Goal: Navigation & Orientation: Find specific page/section

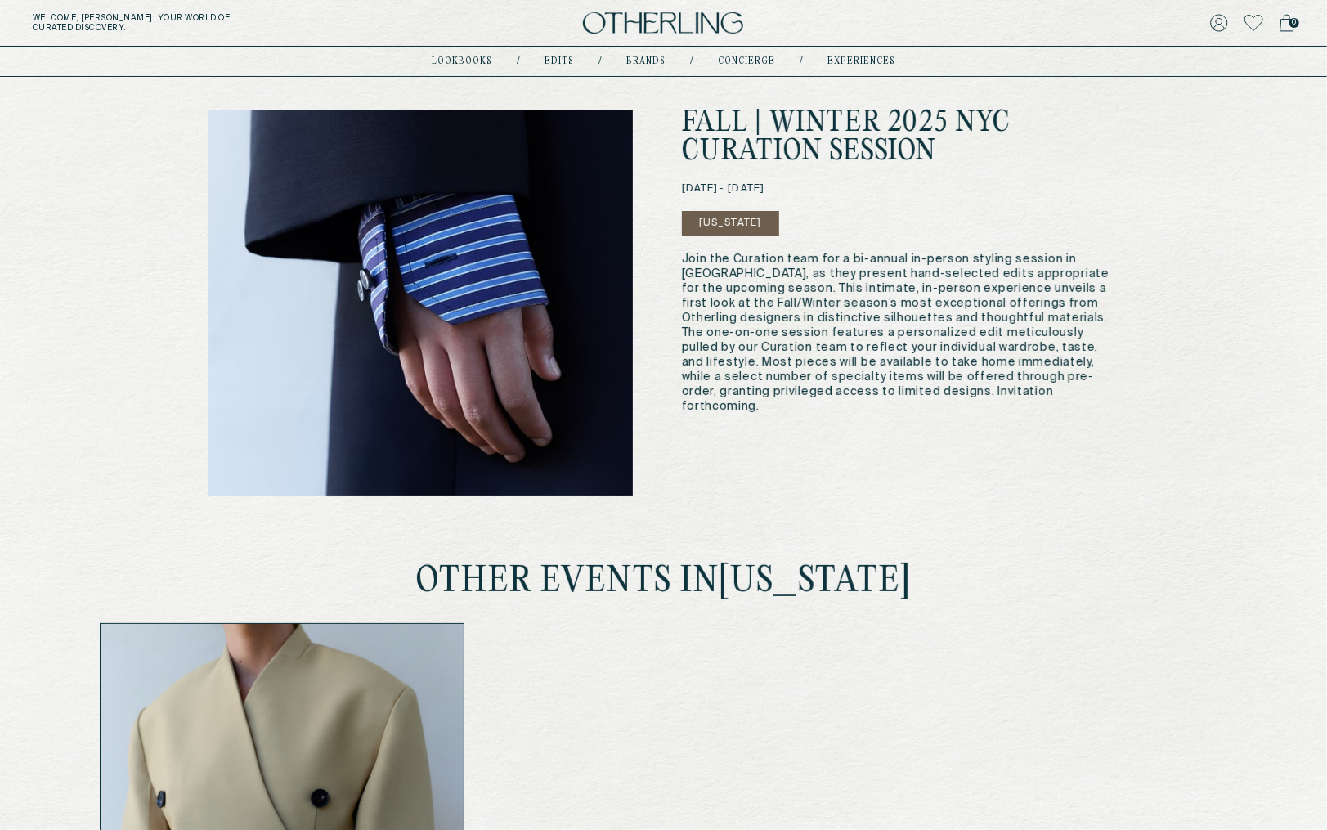
click at [607, 34] on img at bounding box center [663, 23] width 160 height 22
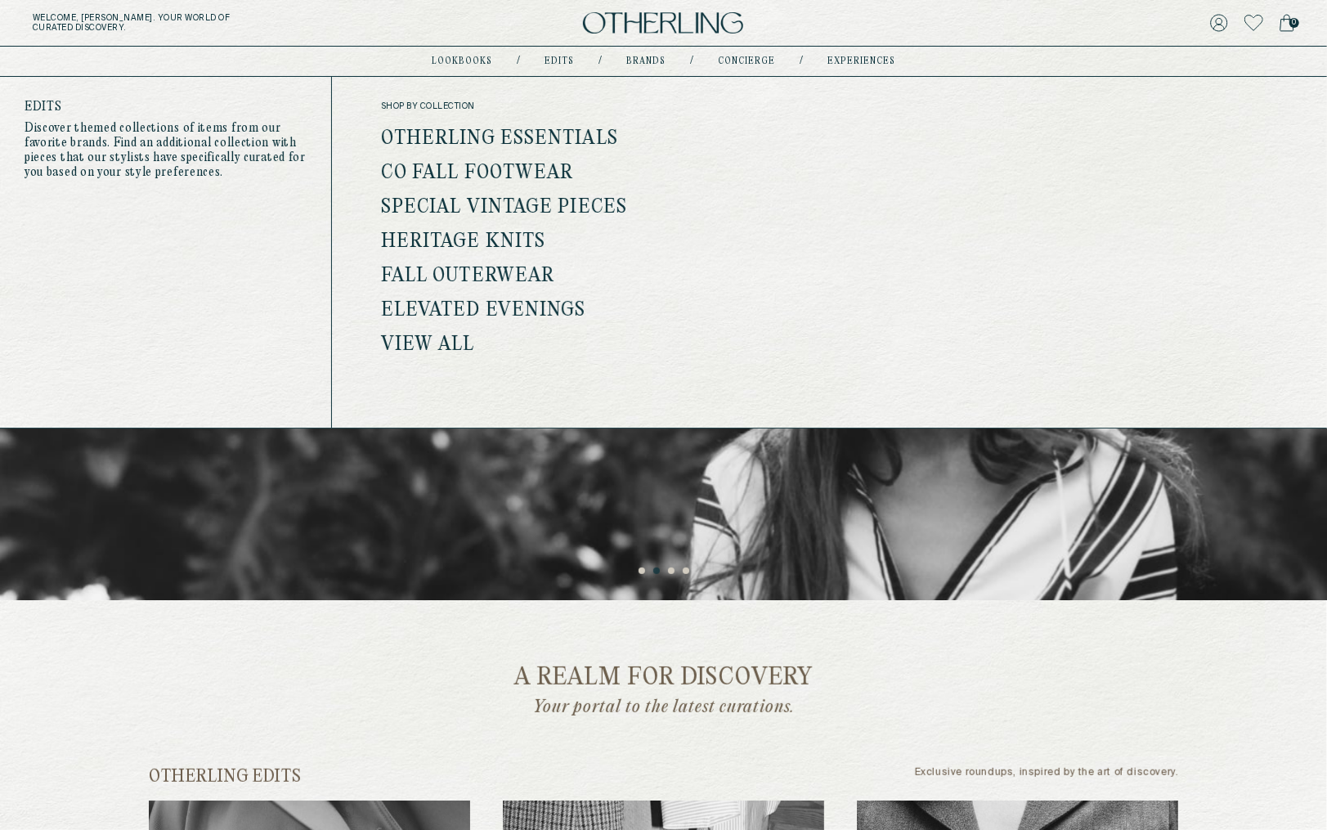
click at [568, 60] on link "Edits" at bounding box center [559, 61] width 29 height 8
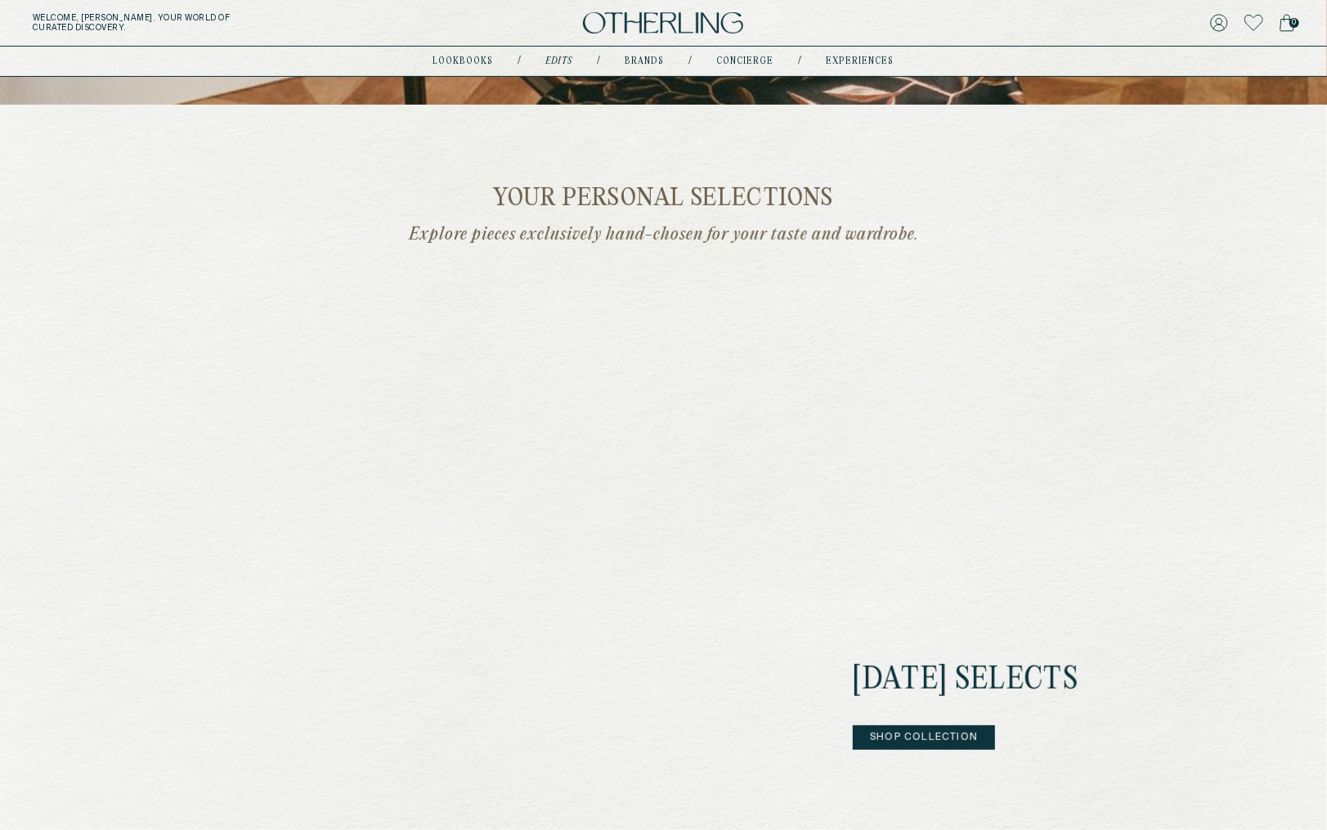
scroll to position [292, 0]
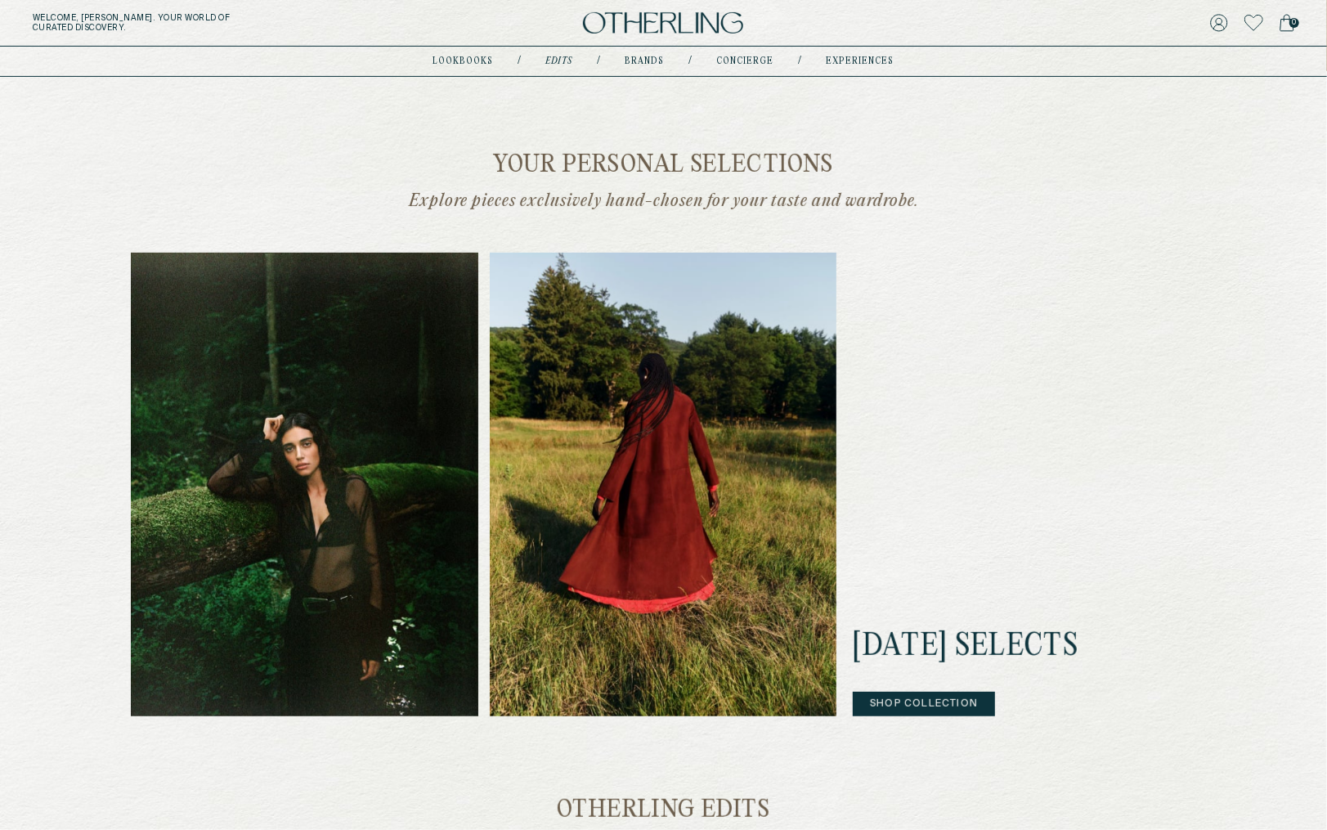
click at [640, 25] on img at bounding box center [663, 23] width 160 height 22
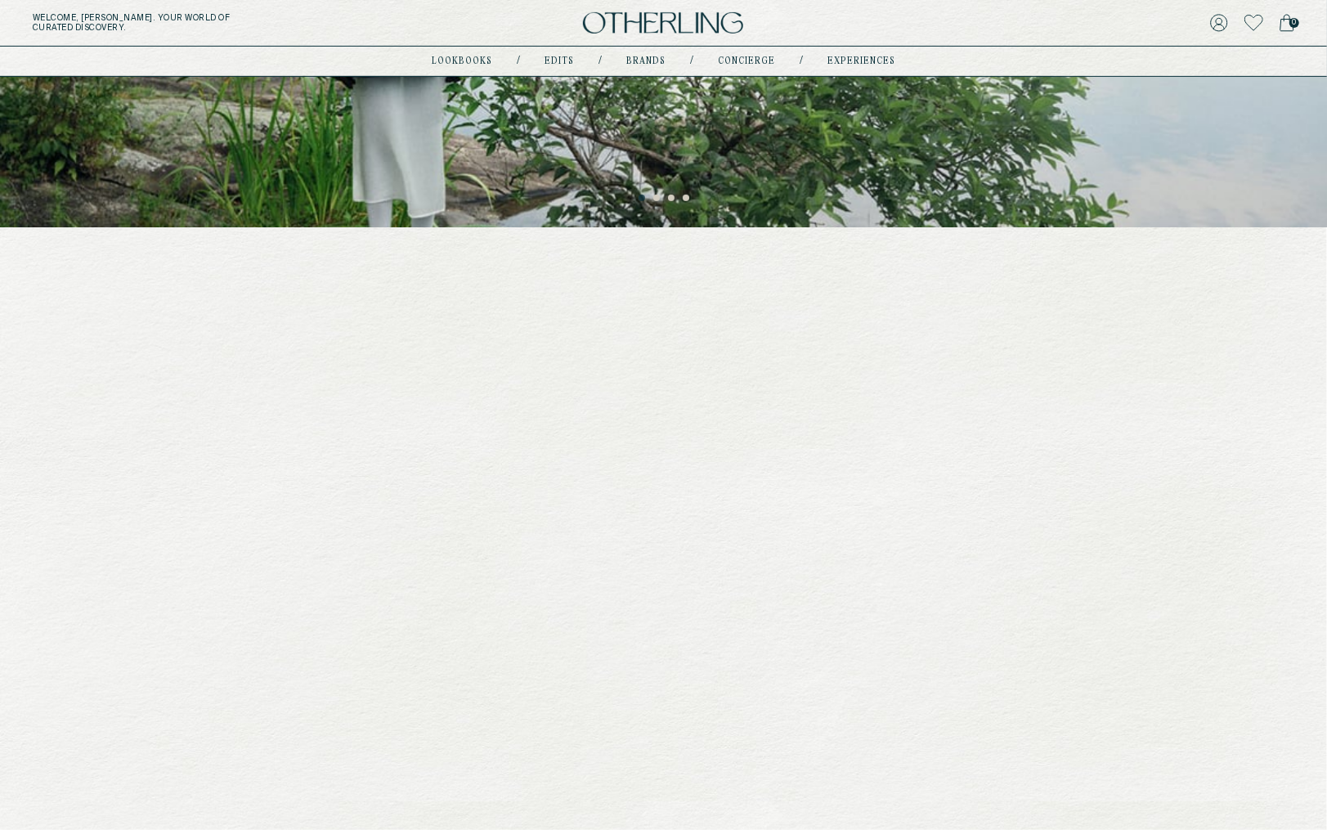
scroll to position [414, 0]
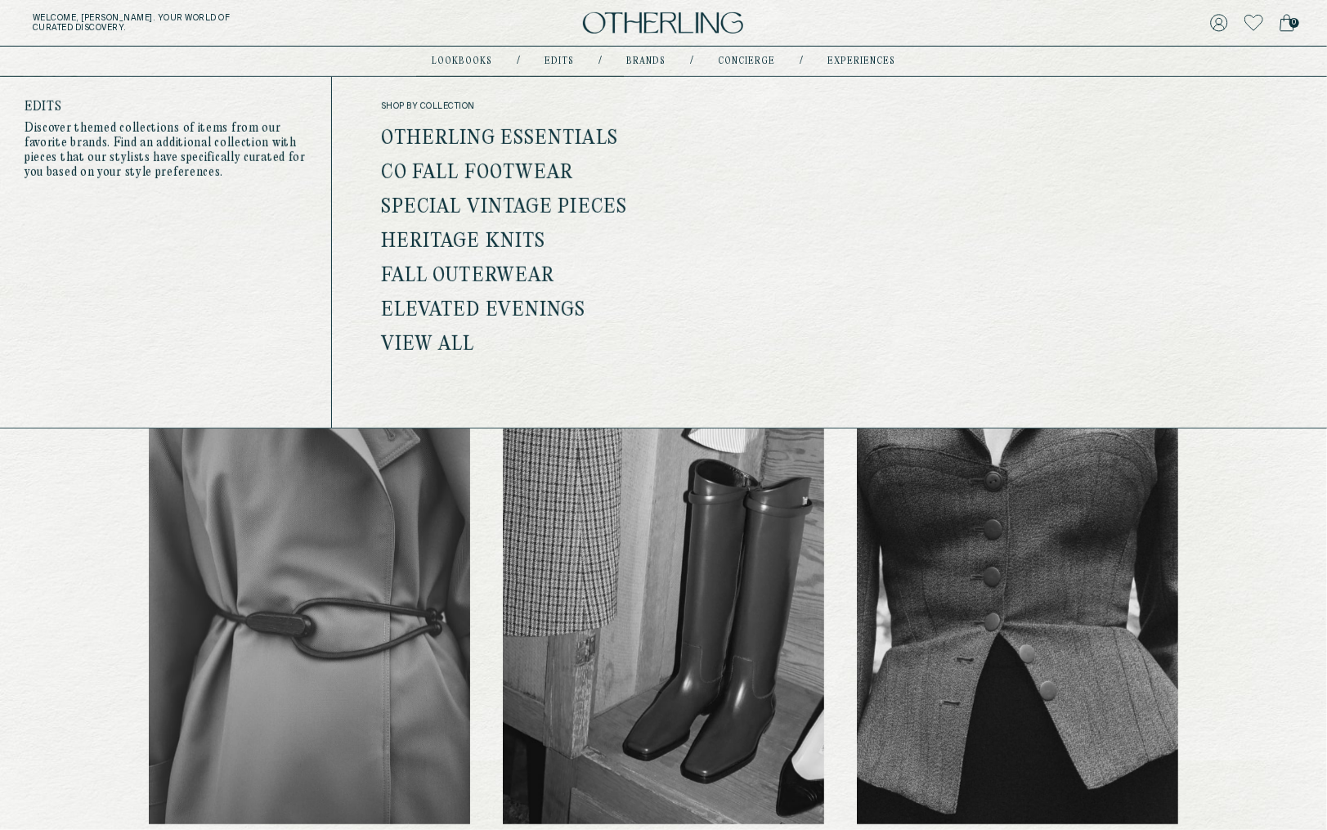
click at [552, 58] on link "Edits" at bounding box center [559, 61] width 29 height 8
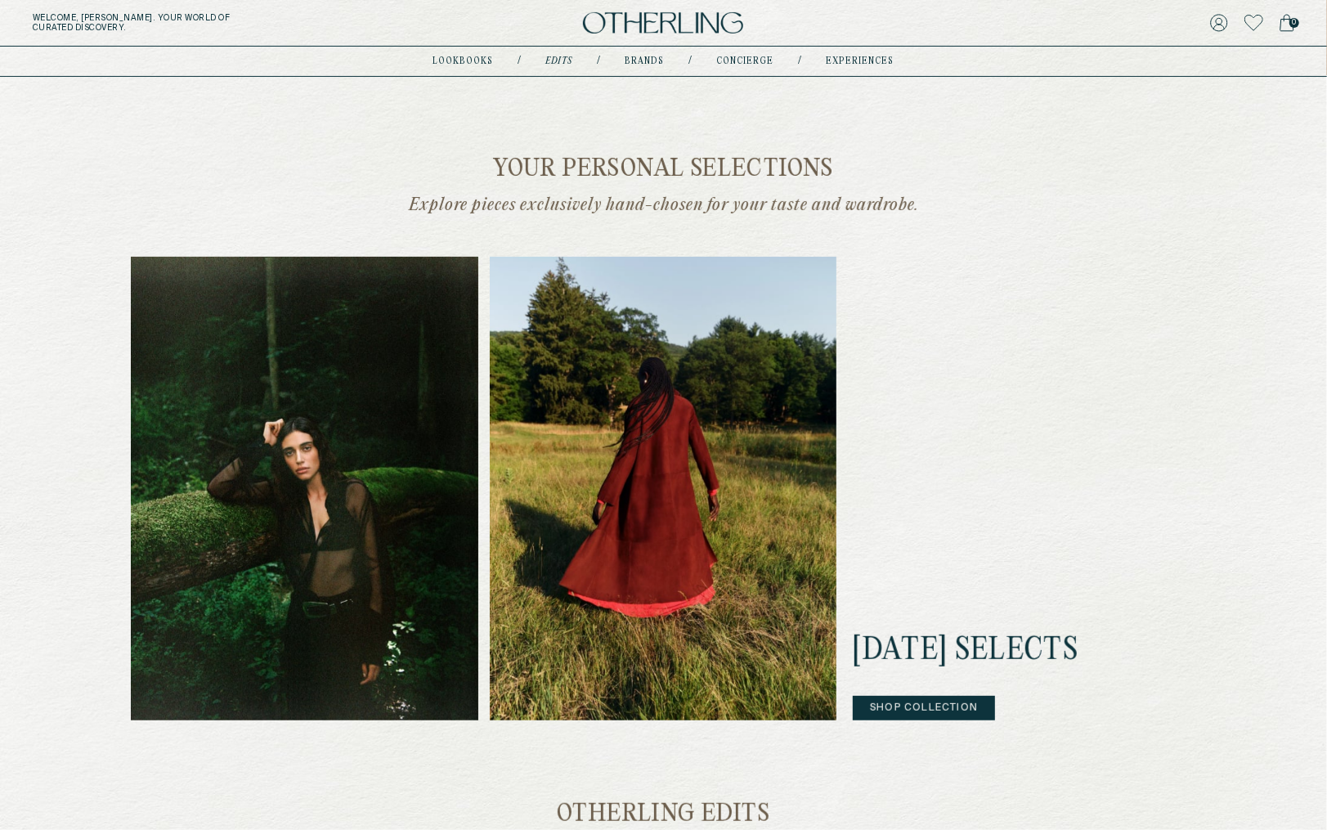
scroll to position [287, 0]
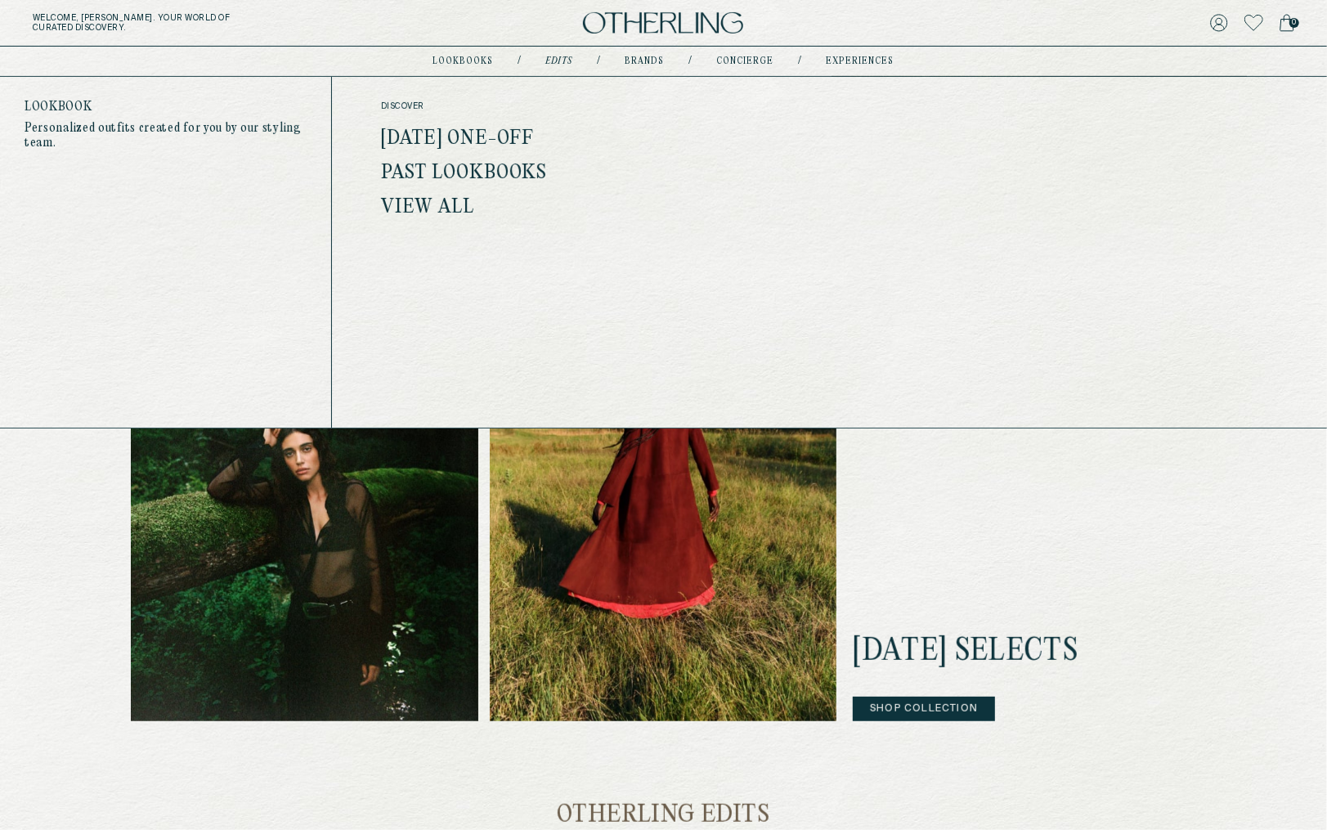
click at [469, 57] on link "lookbooks" at bounding box center [463, 61] width 61 height 8
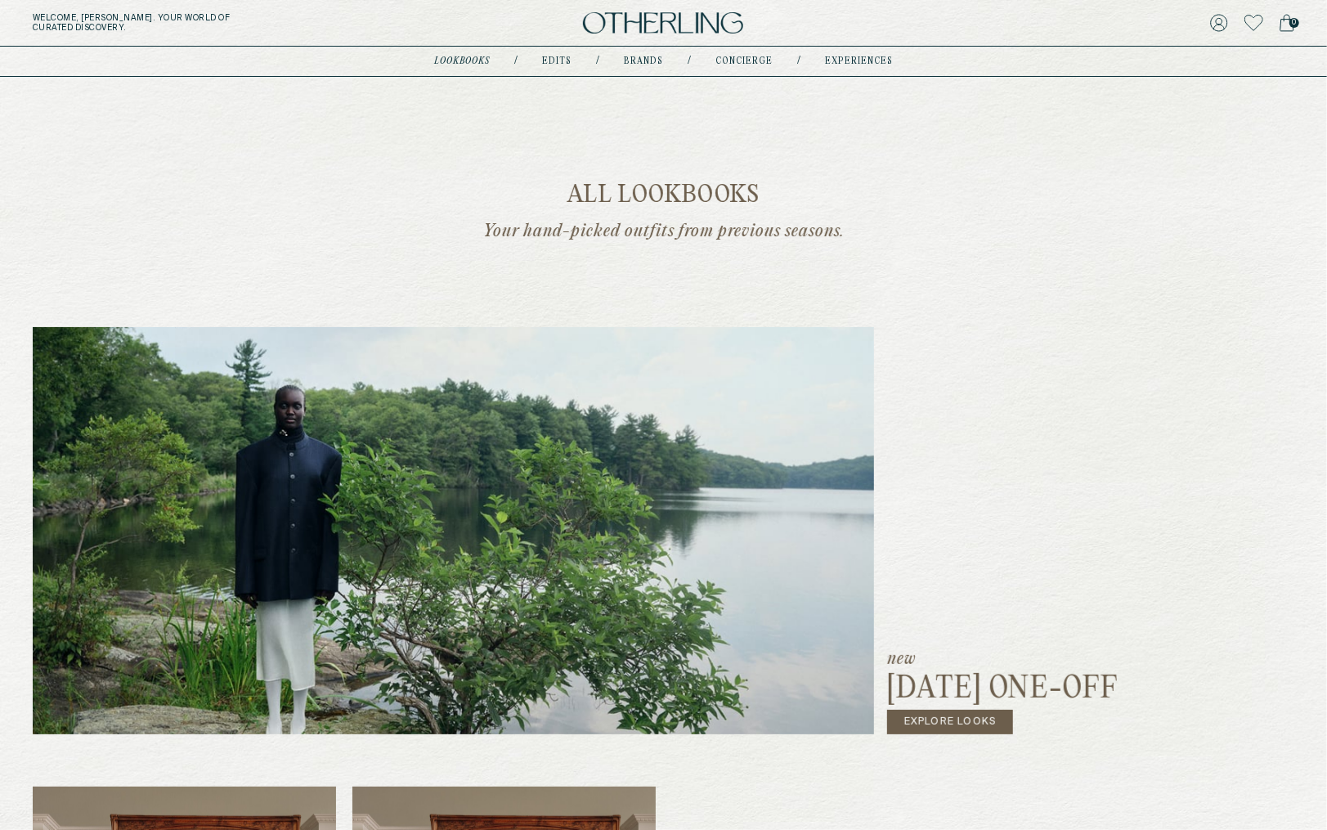
click at [603, 23] on img at bounding box center [663, 23] width 160 height 22
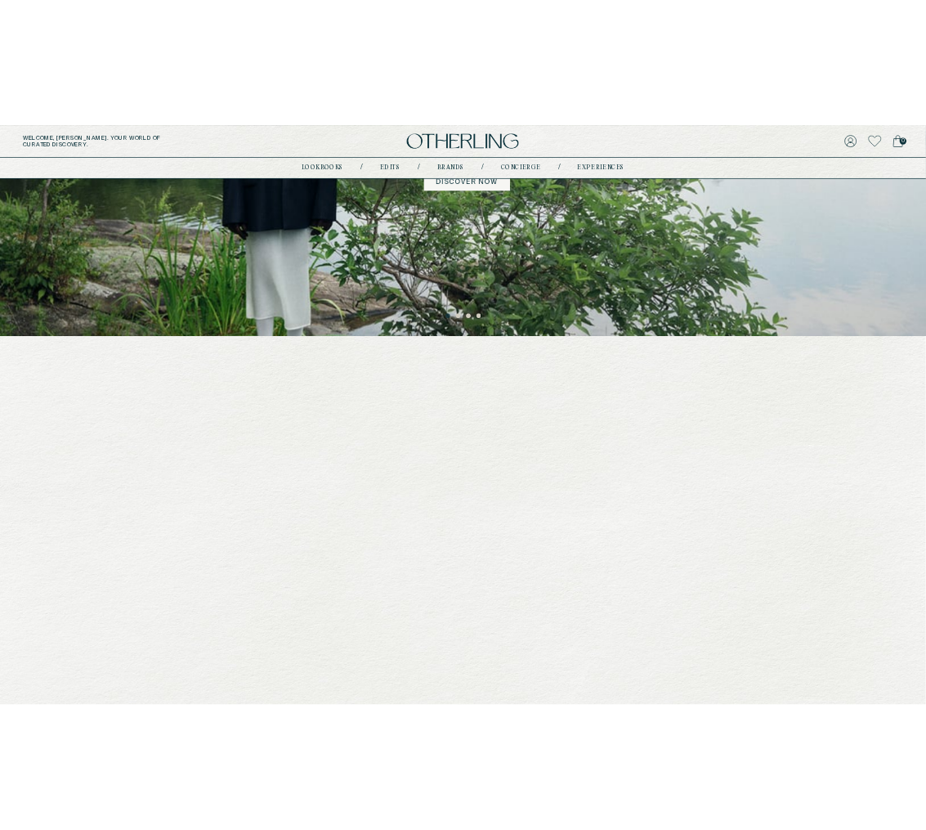
scroll to position [329, 0]
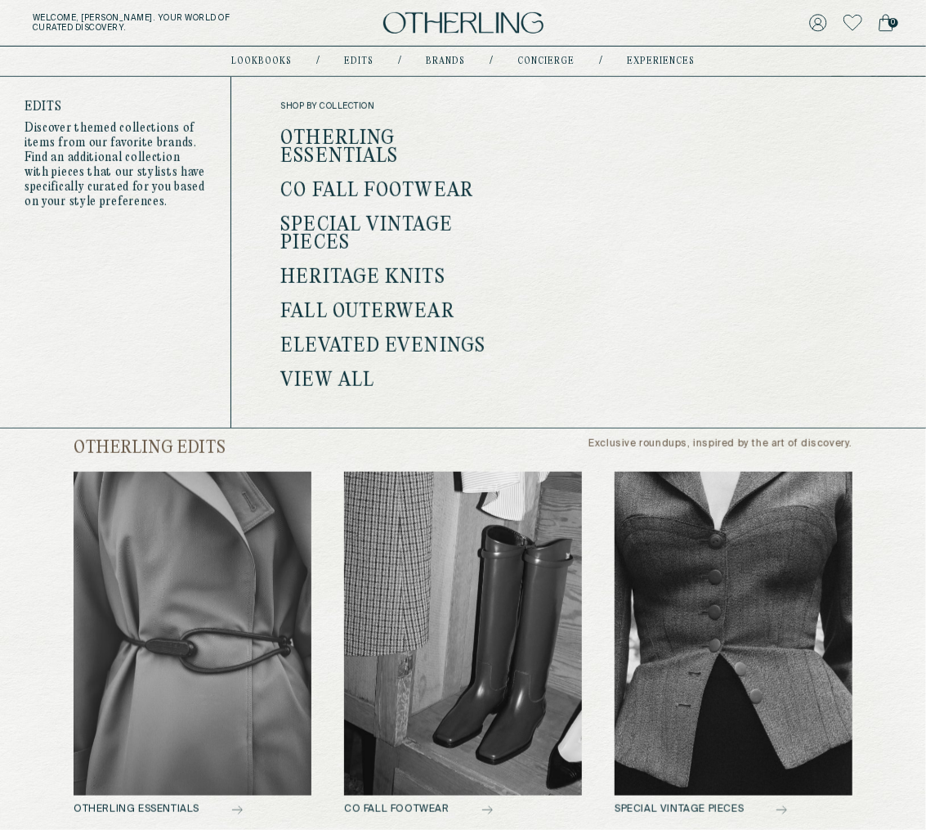
click at [365, 56] on nav "lookbooks / Edits / Brands / concierge / experiences" at bounding box center [463, 61] width 464 height 13
click at [365, 59] on link "Edits" at bounding box center [358, 61] width 29 height 8
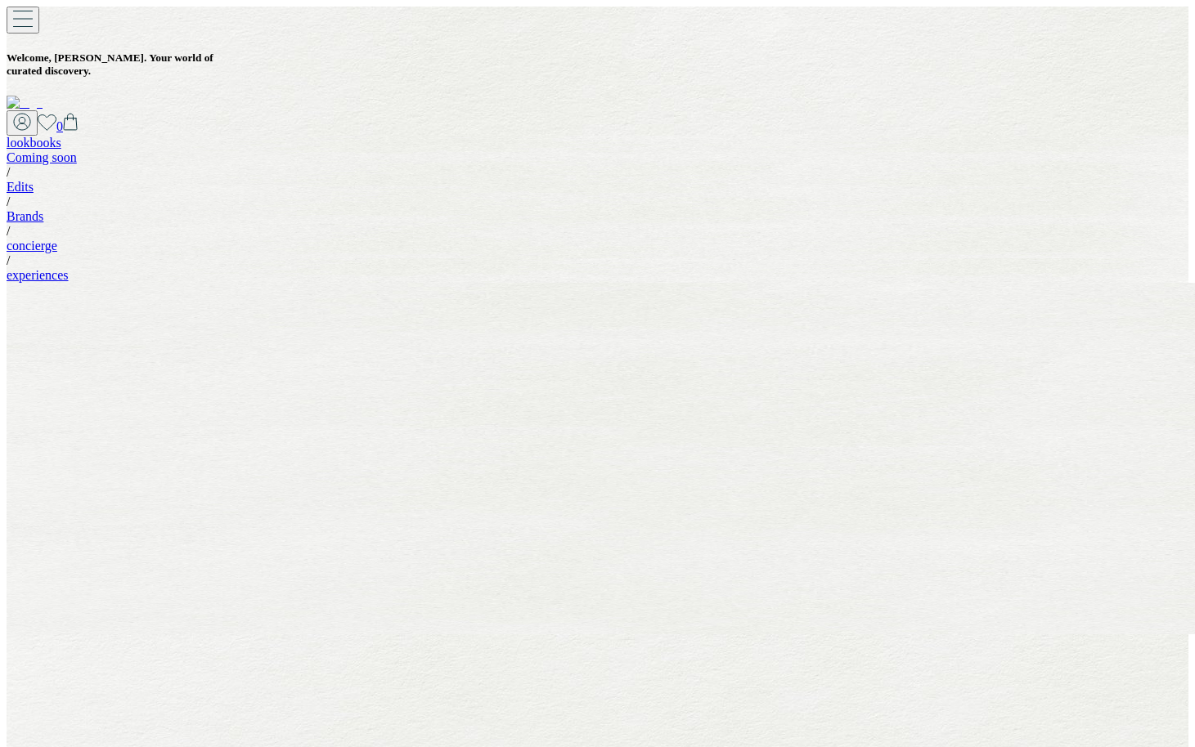
click at [34, 180] on link "Edits" at bounding box center [20, 187] width 27 height 14
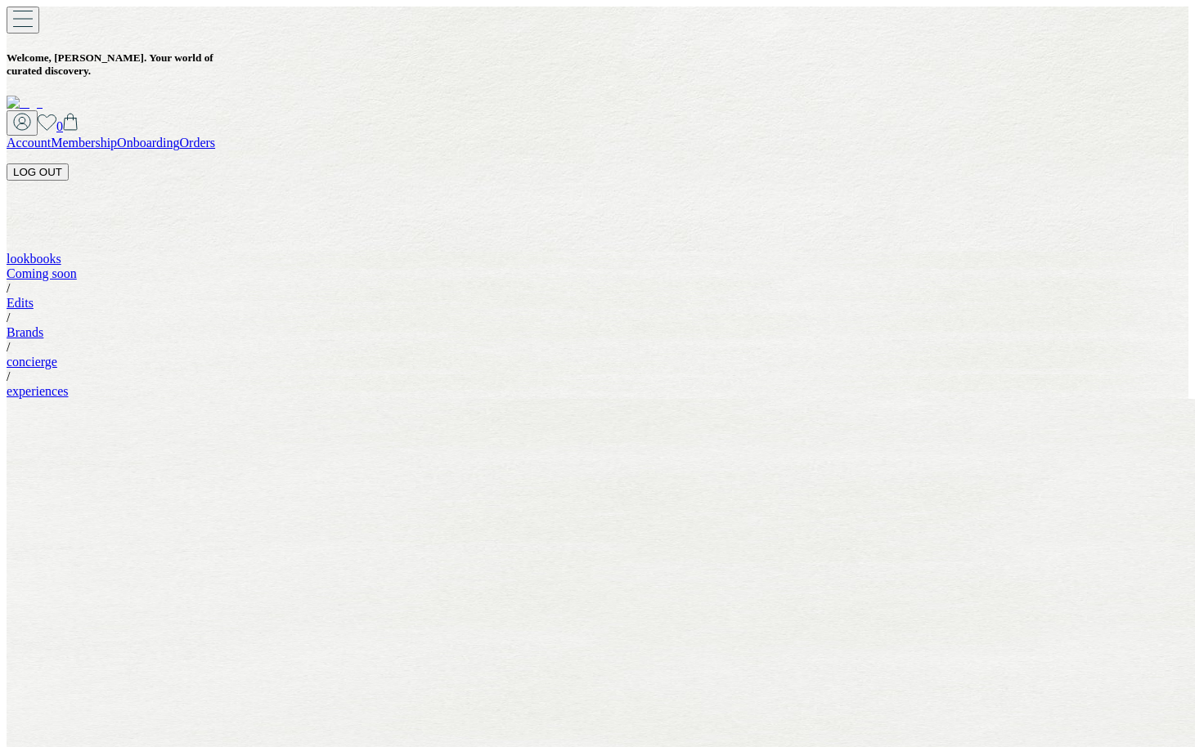
click at [51, 136] on link "Account" at bounding box center [29, 143] width 44 height 14
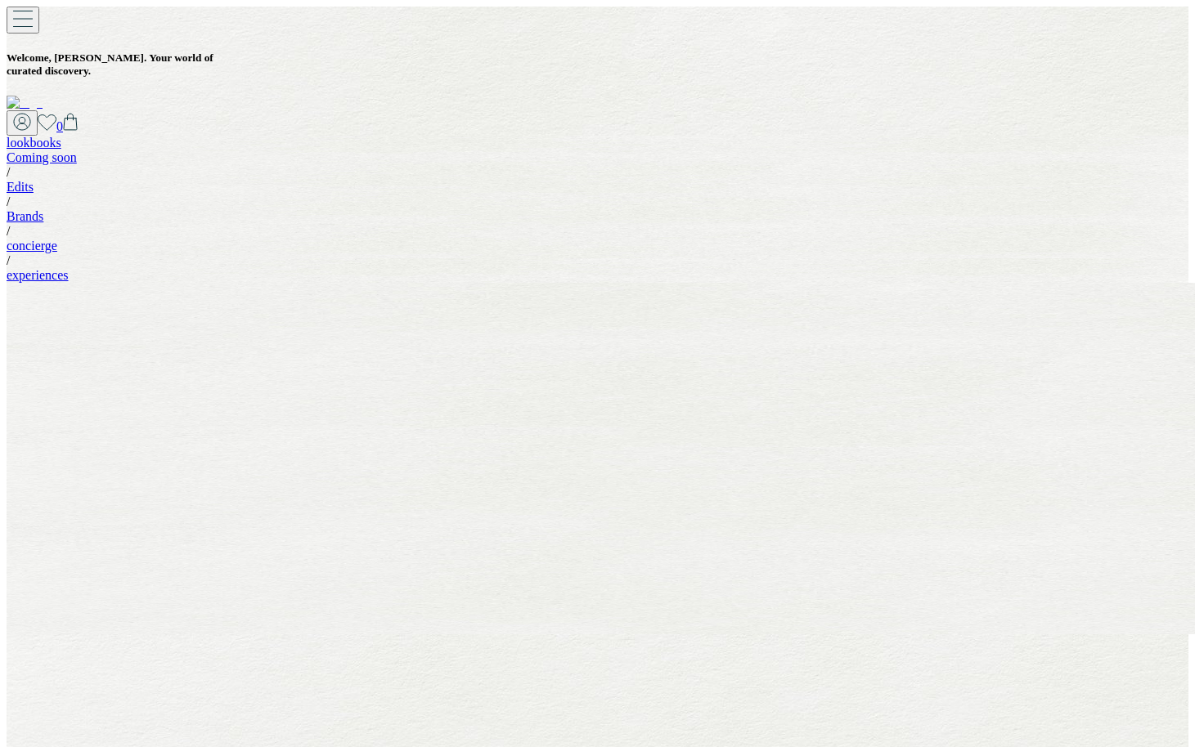
click at [34, 180] on link "Edits" at bounding box center [20, 187] width 27 height 14
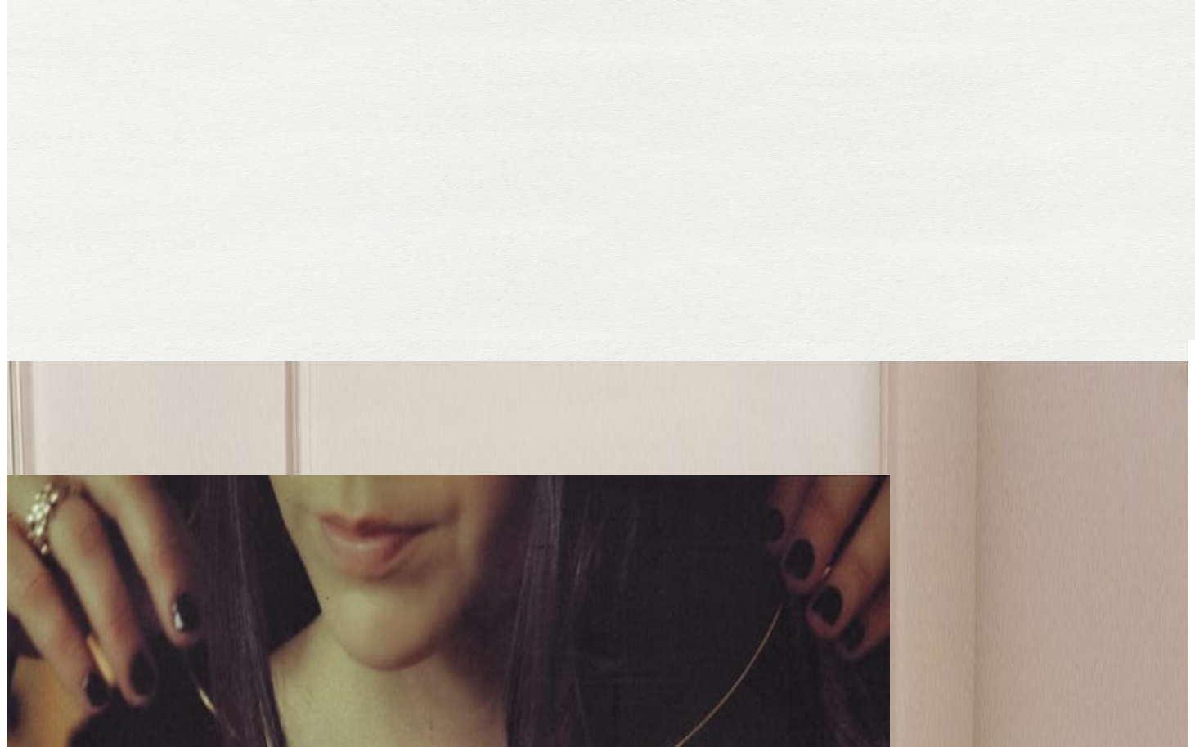
scroll to position [295, 0]
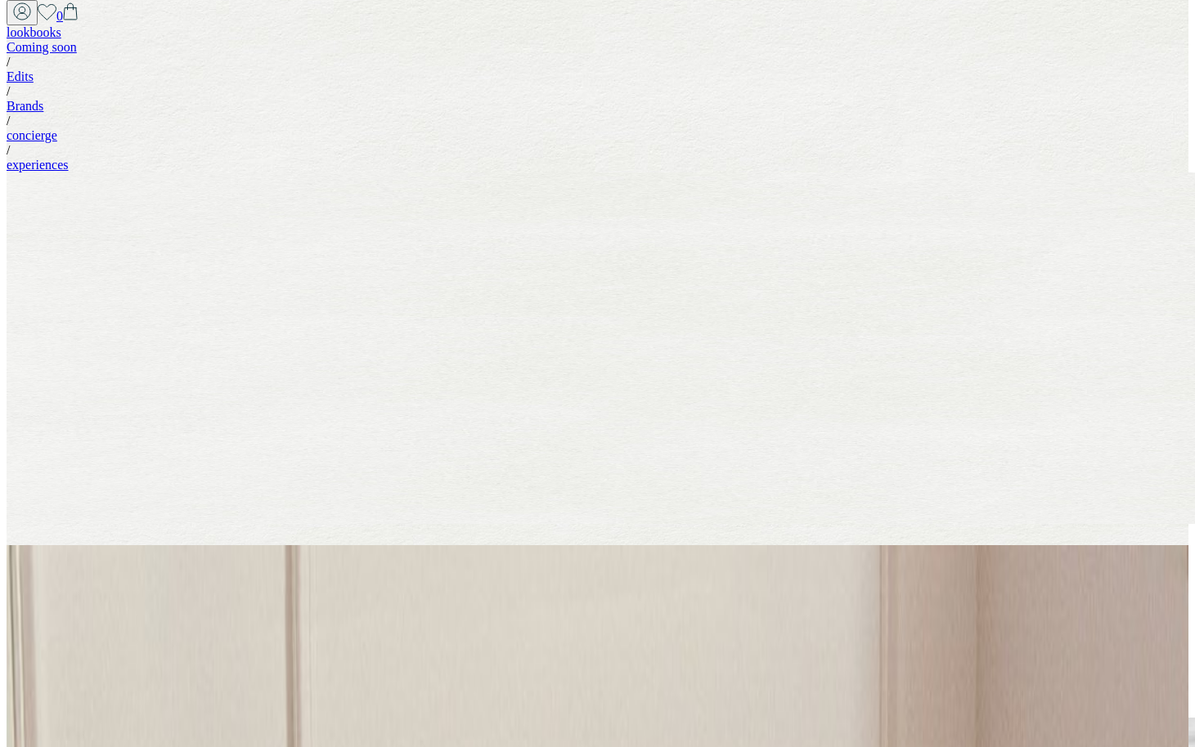
scroll to position [108, 0]
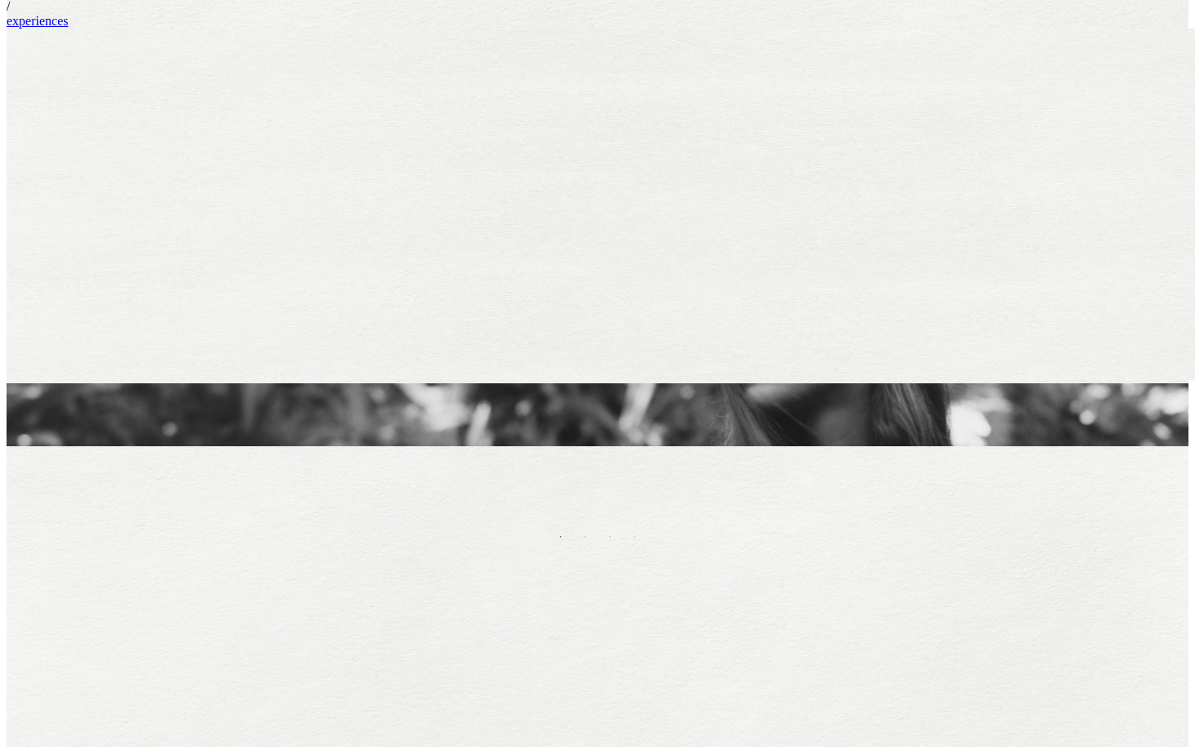
scroll to position [302, 0]
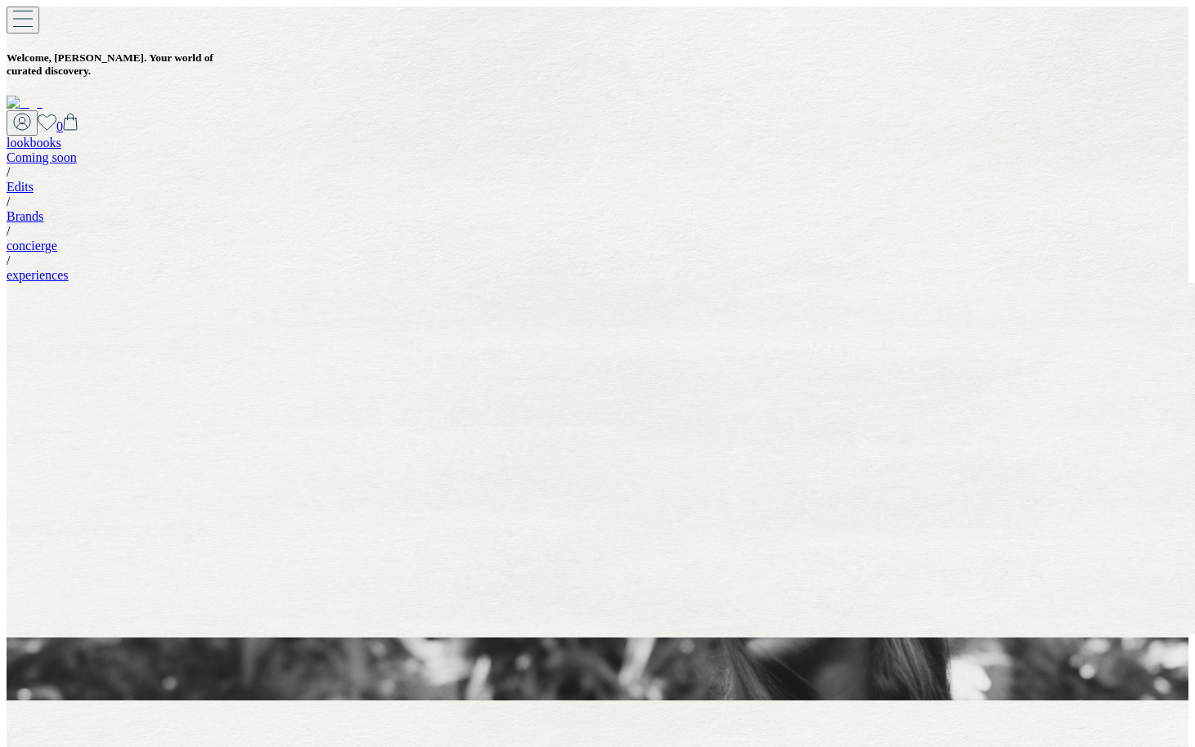
scroll to position [302, 0]
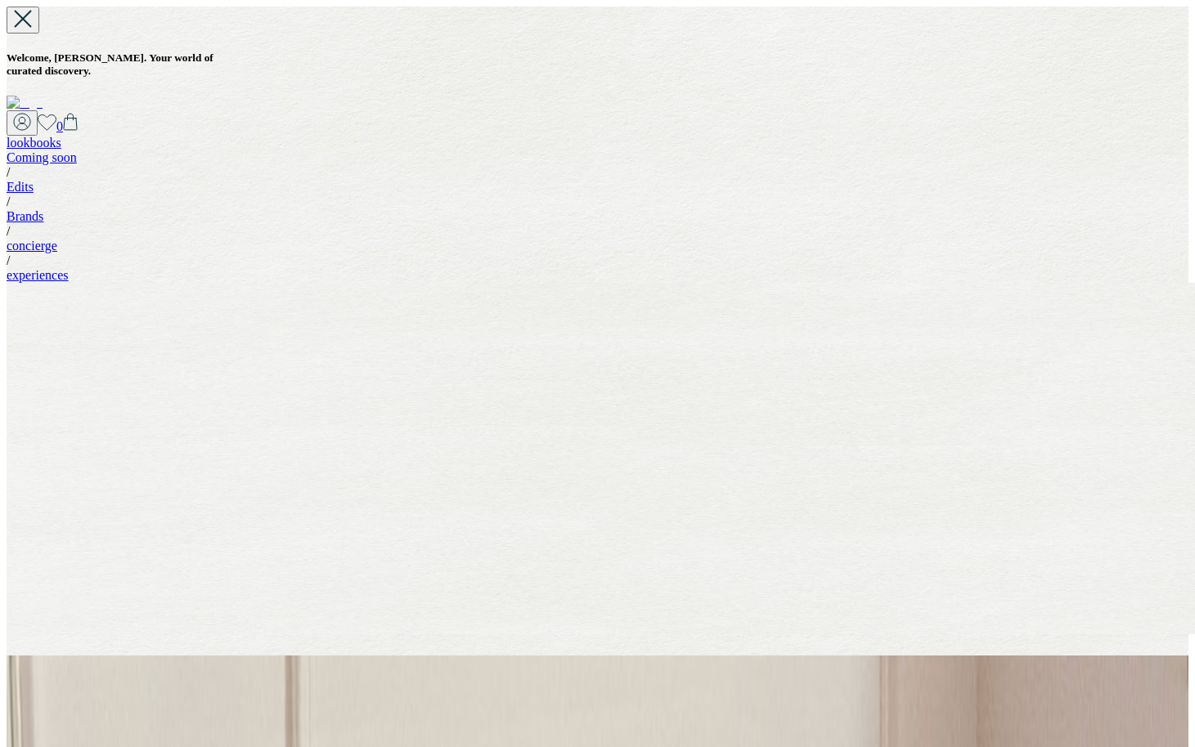
click at [825, 703] on h2 "Personal Shop text block title" at bounding box center [597, 714] width 1181 height 22
click at [575, 37] on div "Welcome, jeanne . Your world of curated discovery. 0" at bounding box center [597, 71] width 1181 height 129
click at [43, 96] on img at bounding box center [25, 103] width 36 height 15
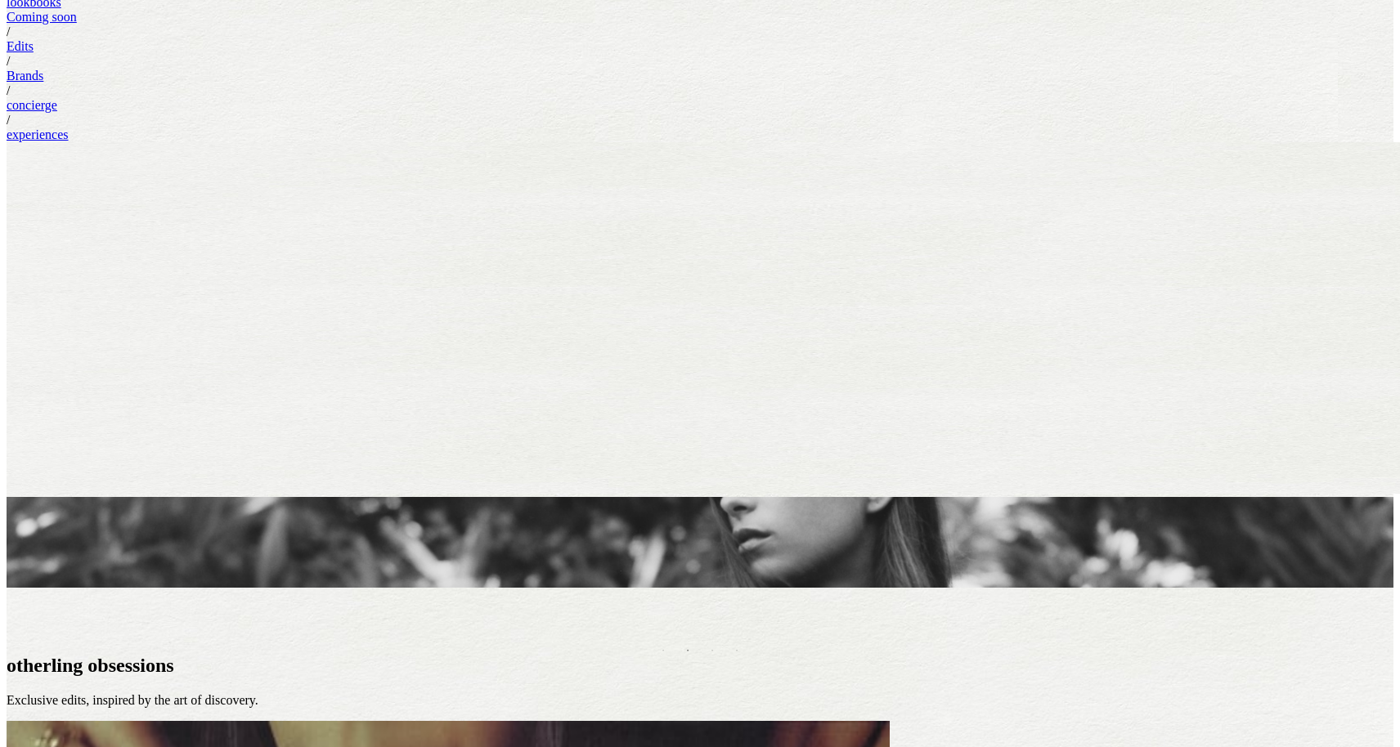
scroll to position [150, 0]
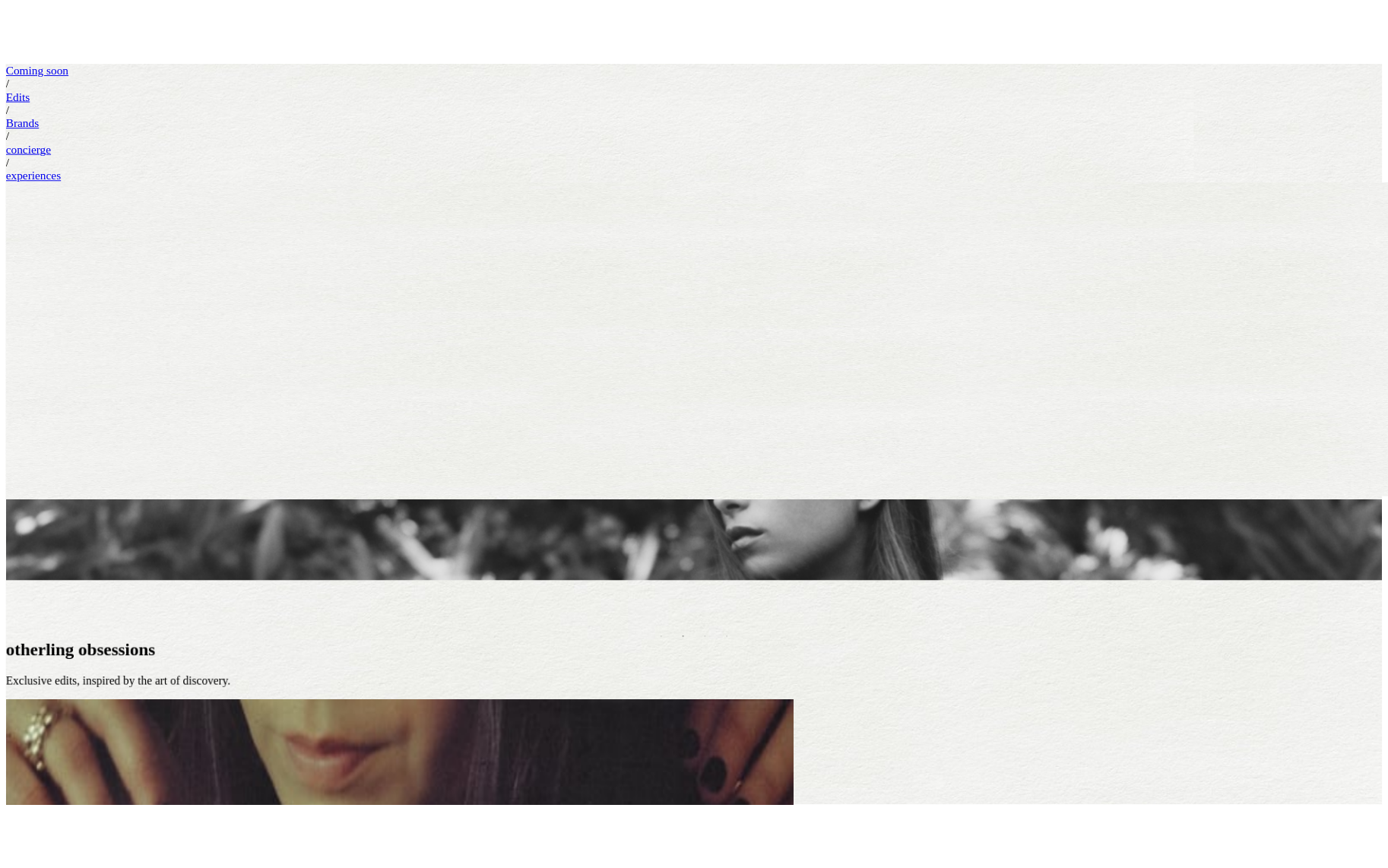
scroll to position [139, 0]
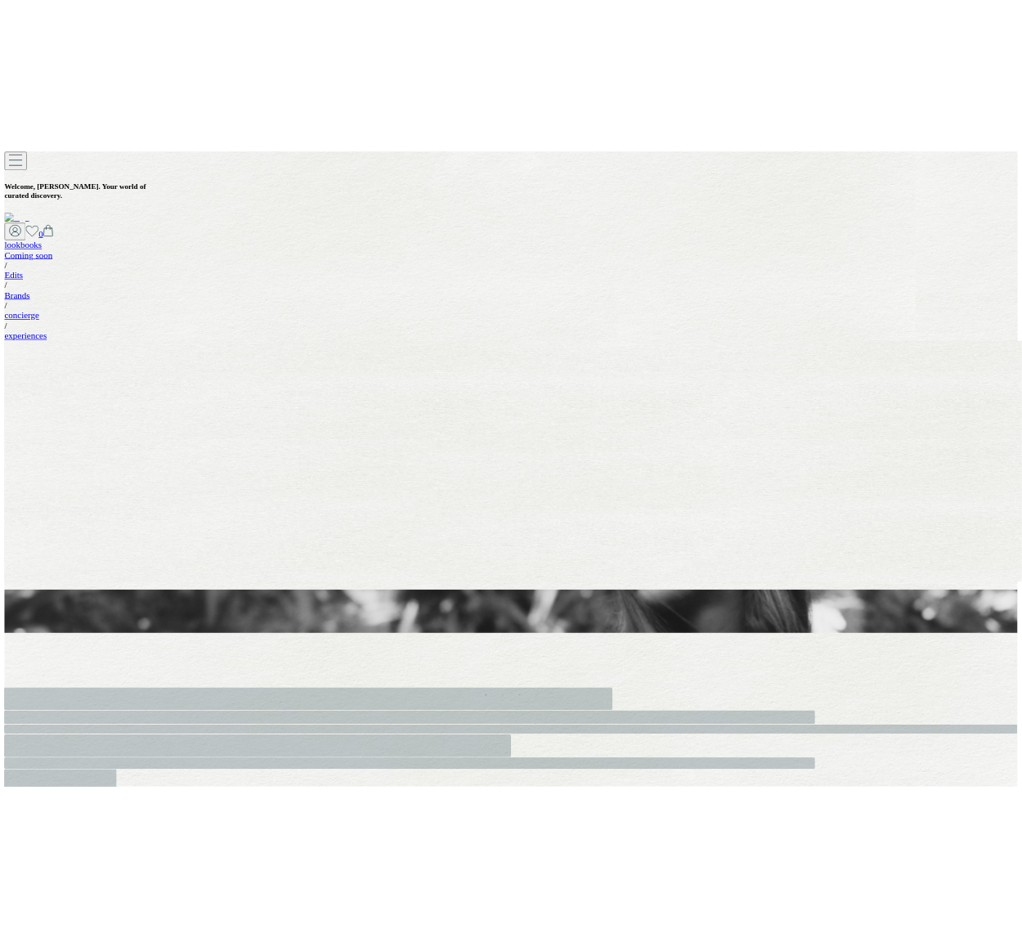
scroll to position [150, 0]
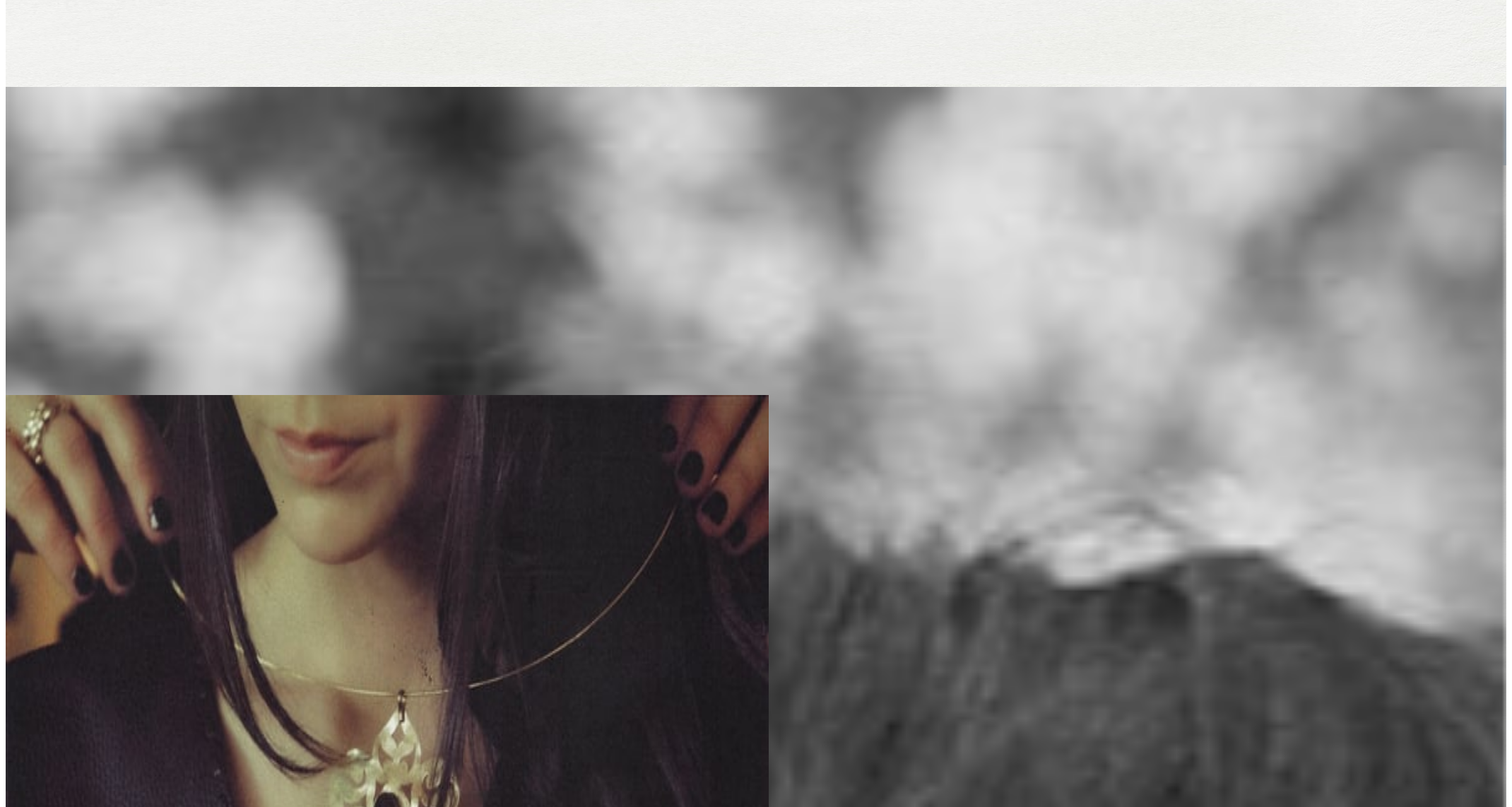
scroll to position [465, 0]
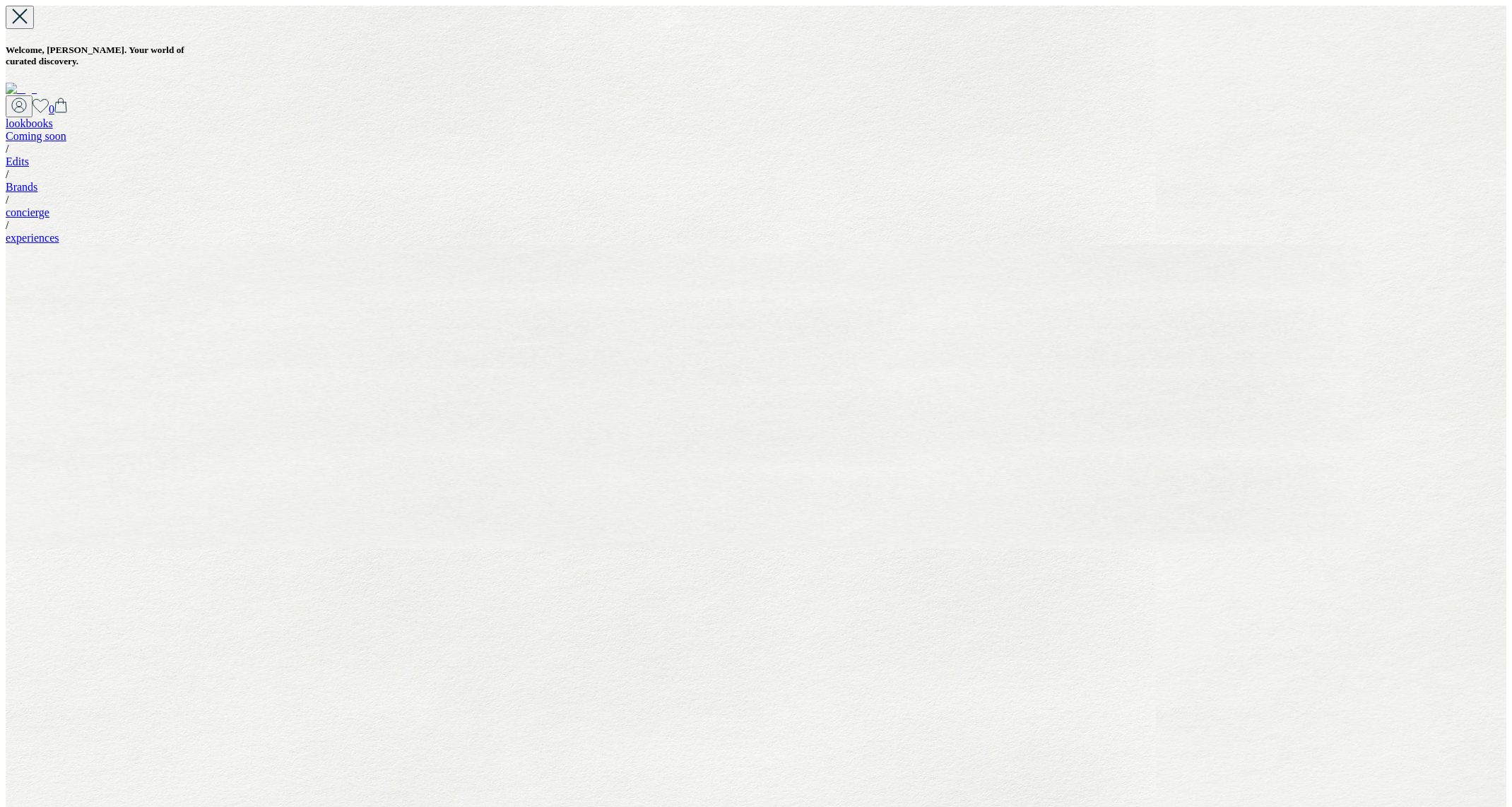
click at [29, 156] on link "Edits" at bounding box center [17, 162] width 23 height 12
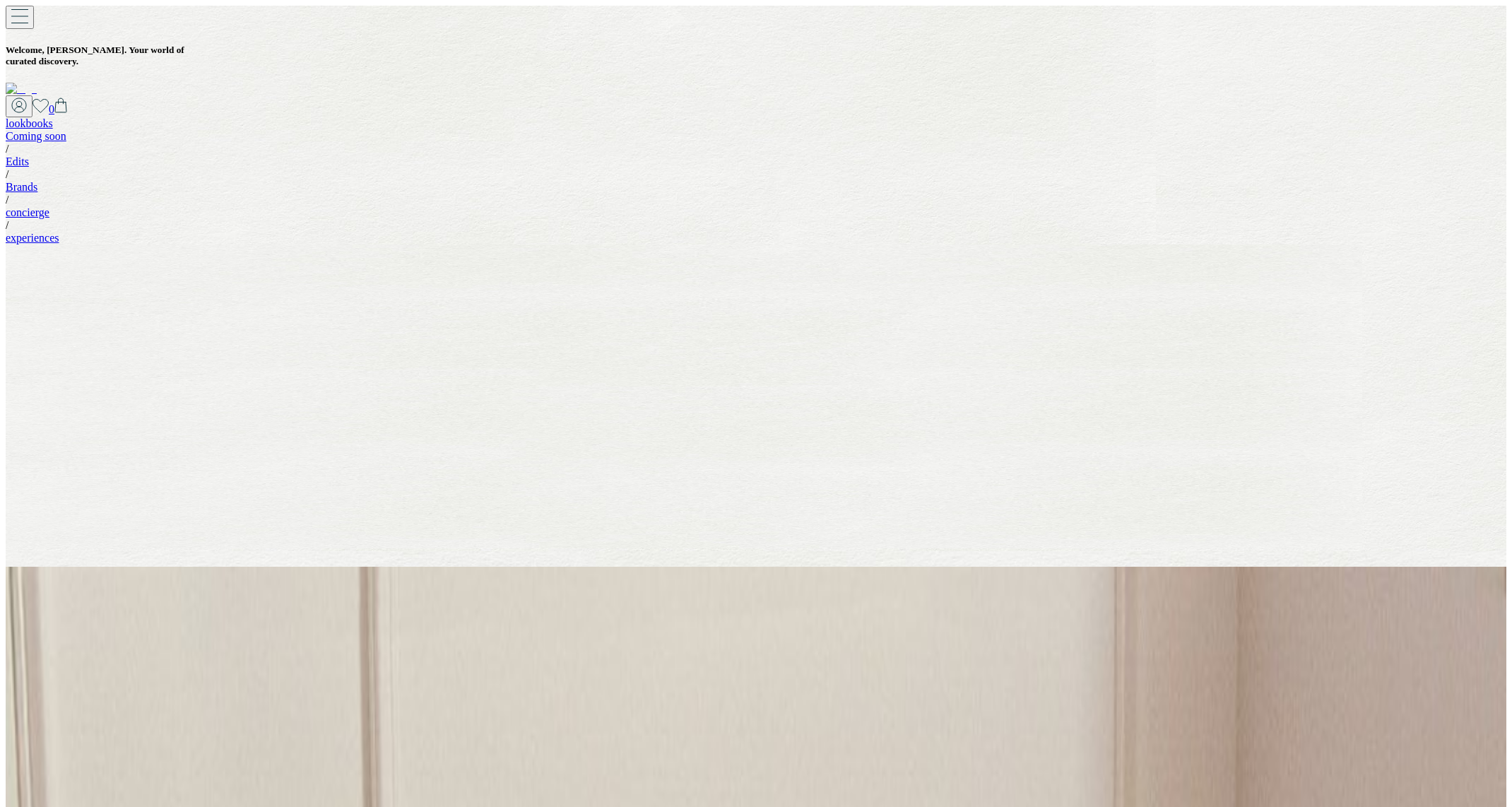
click at [37, 83] on img at bounding box center [22, 89] width 31 height 13
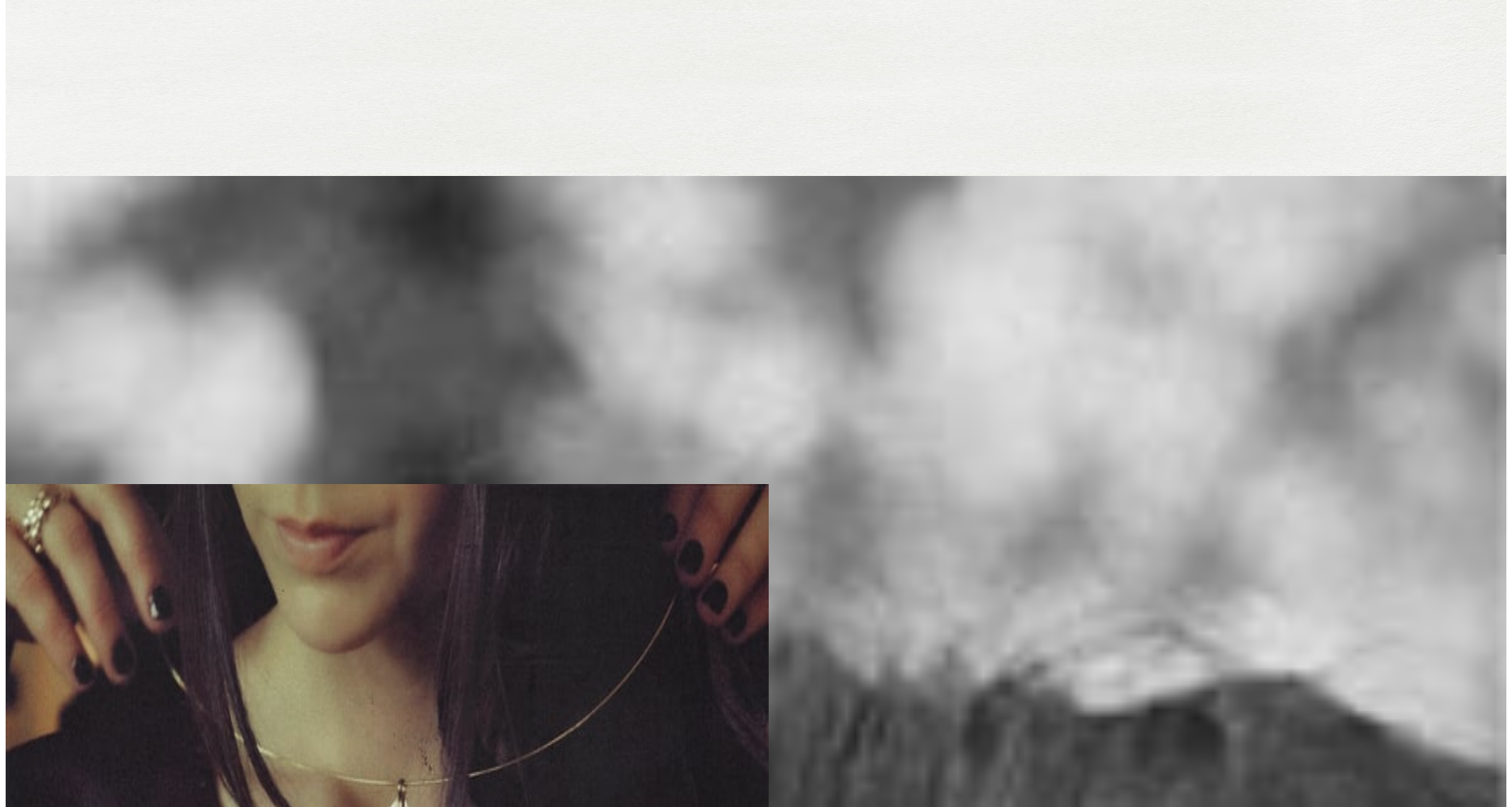
scroll to position [379, 0]
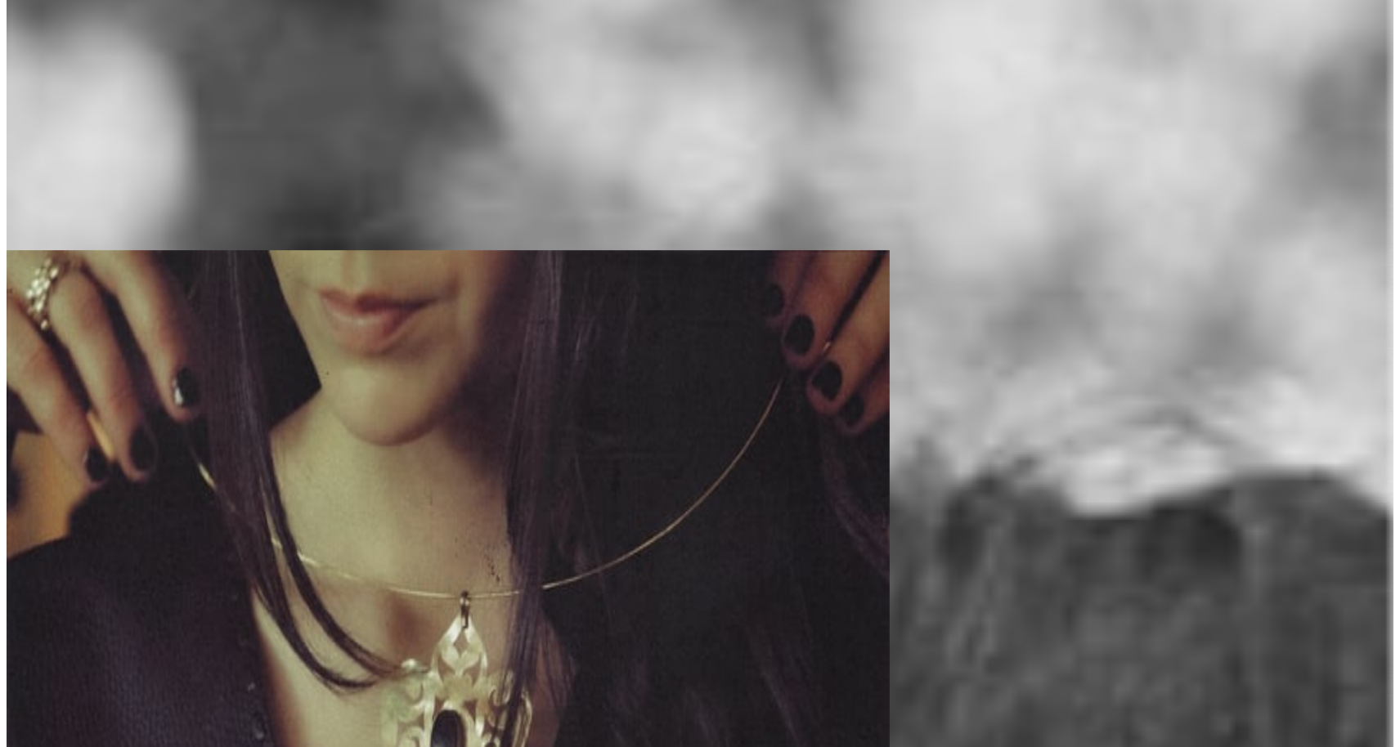
scroll to position [789, 0]
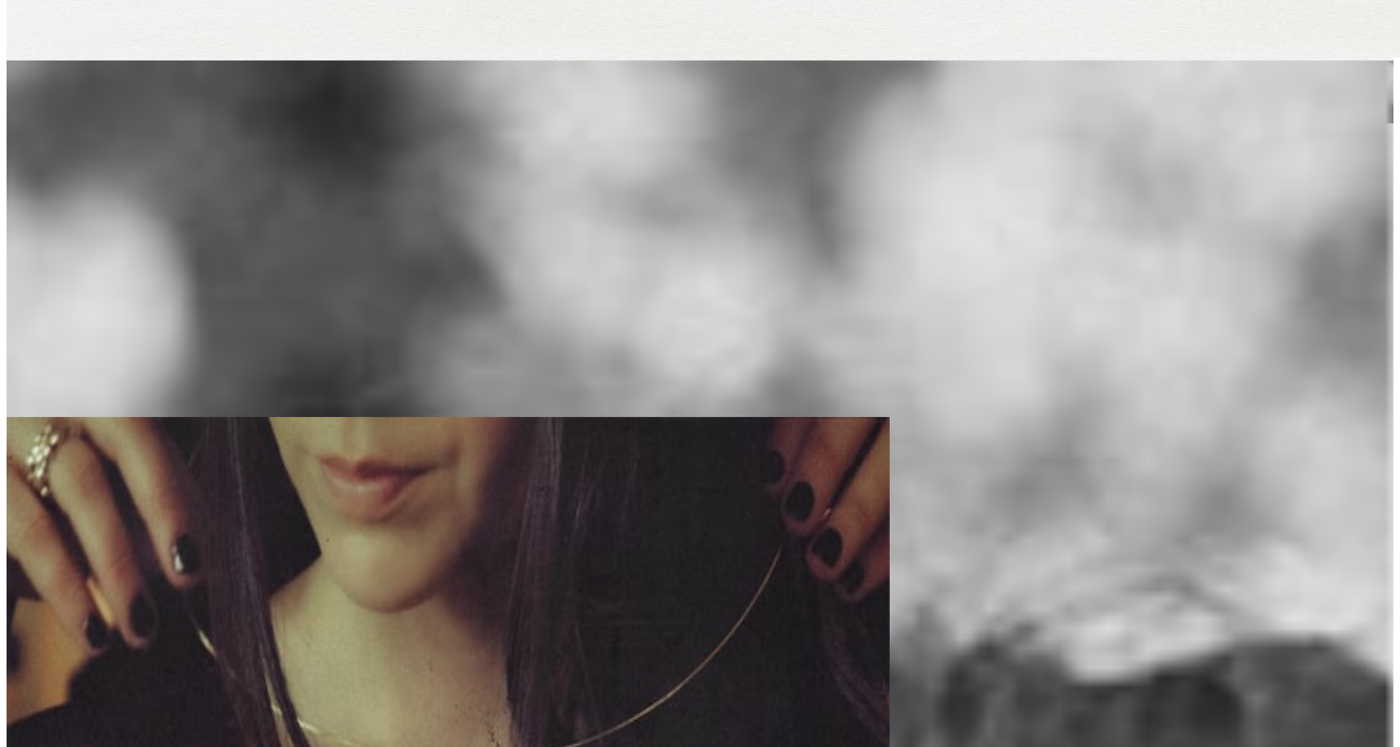
scroll to position [576, 0]
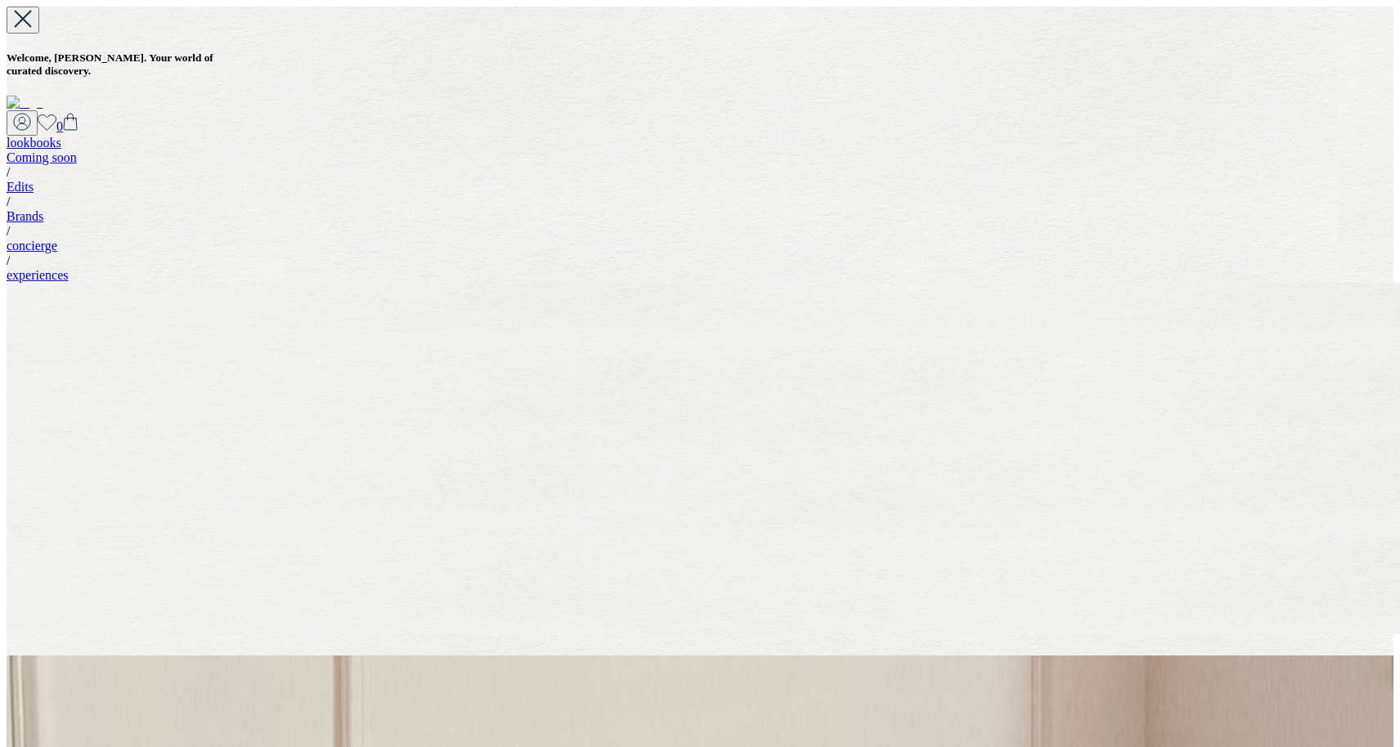
click at [43, 96] on img at bounding box center [25, 103] width 36 height 15
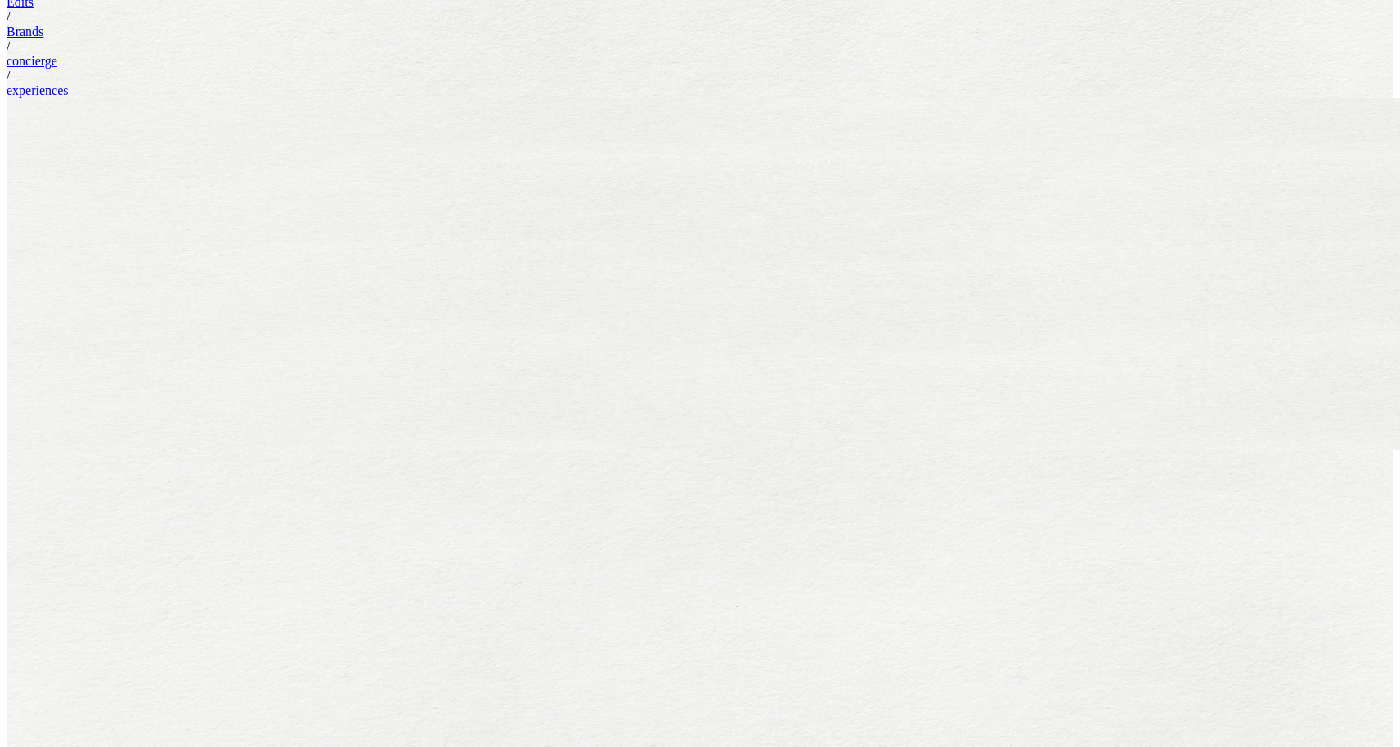
scroll to position [342, 0]
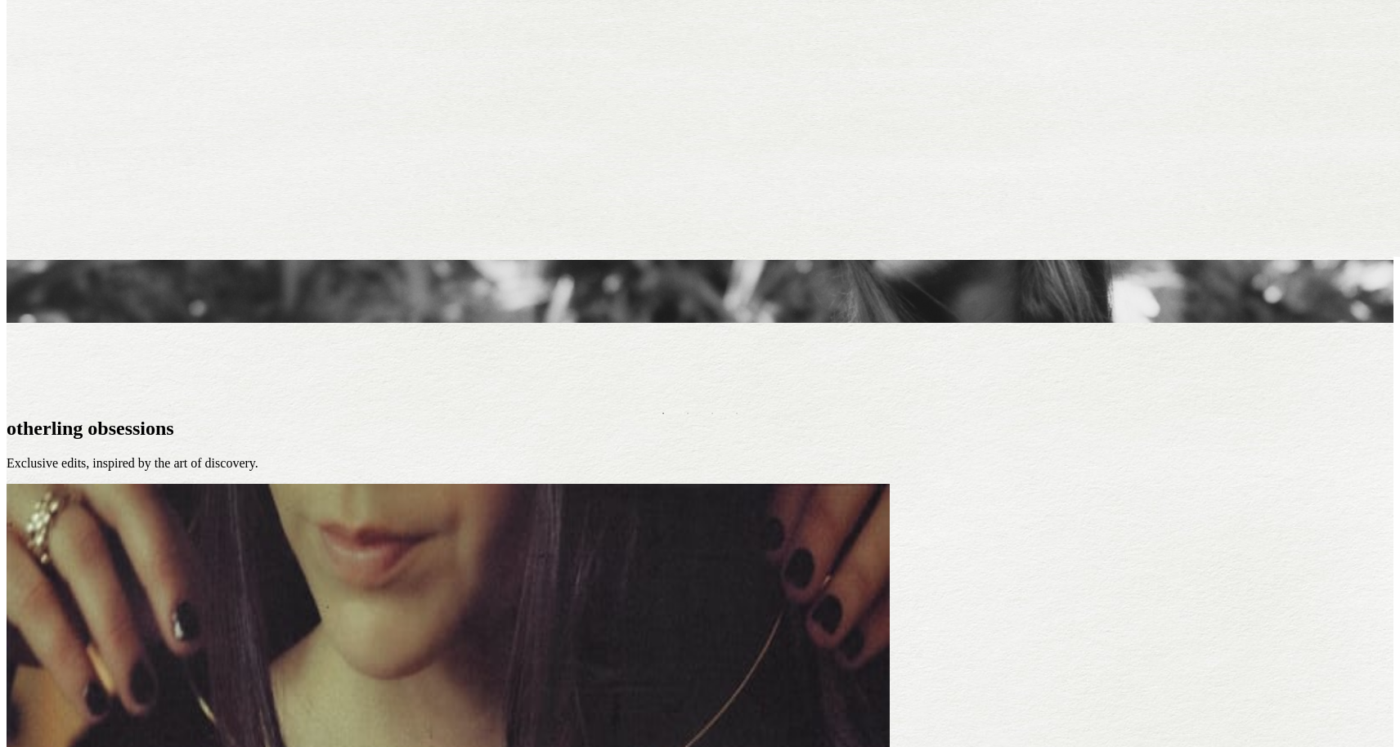
scroll to position [322, 0]
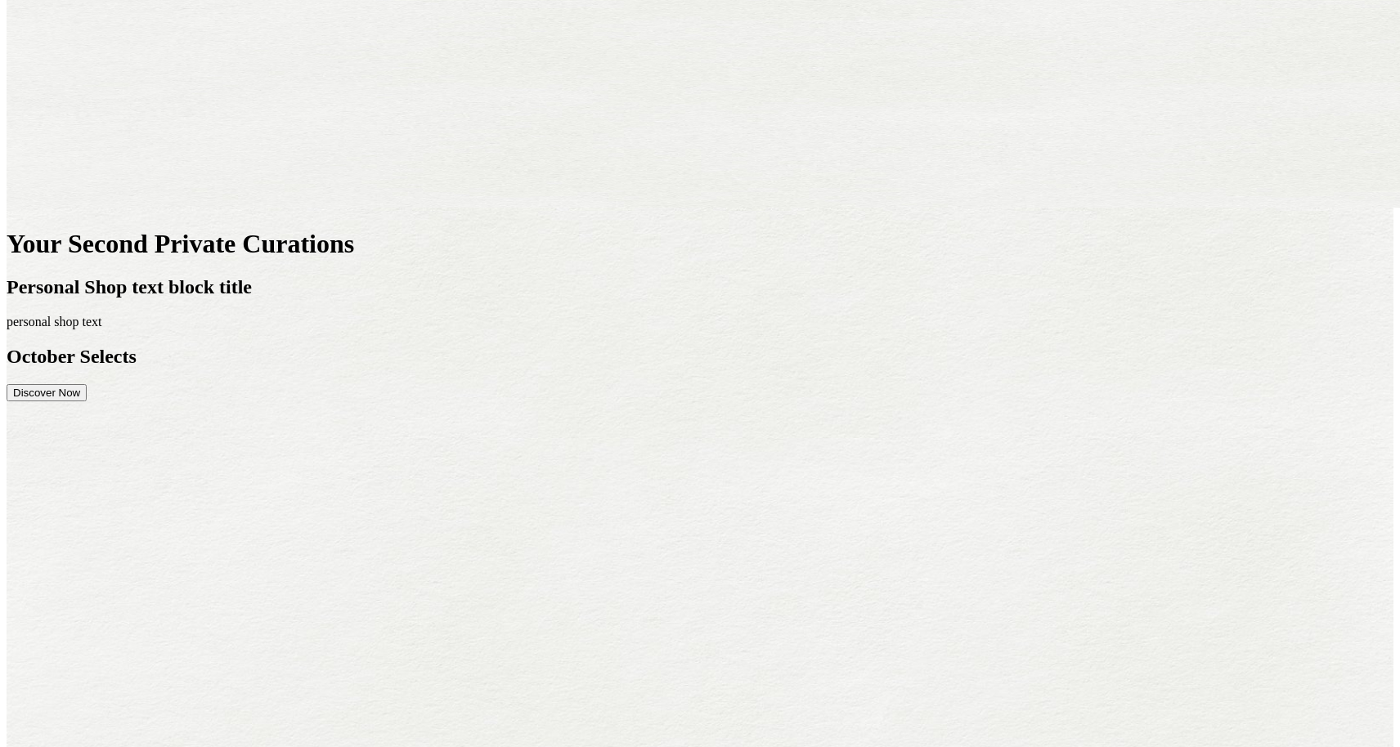
scroll to position [471, 0]
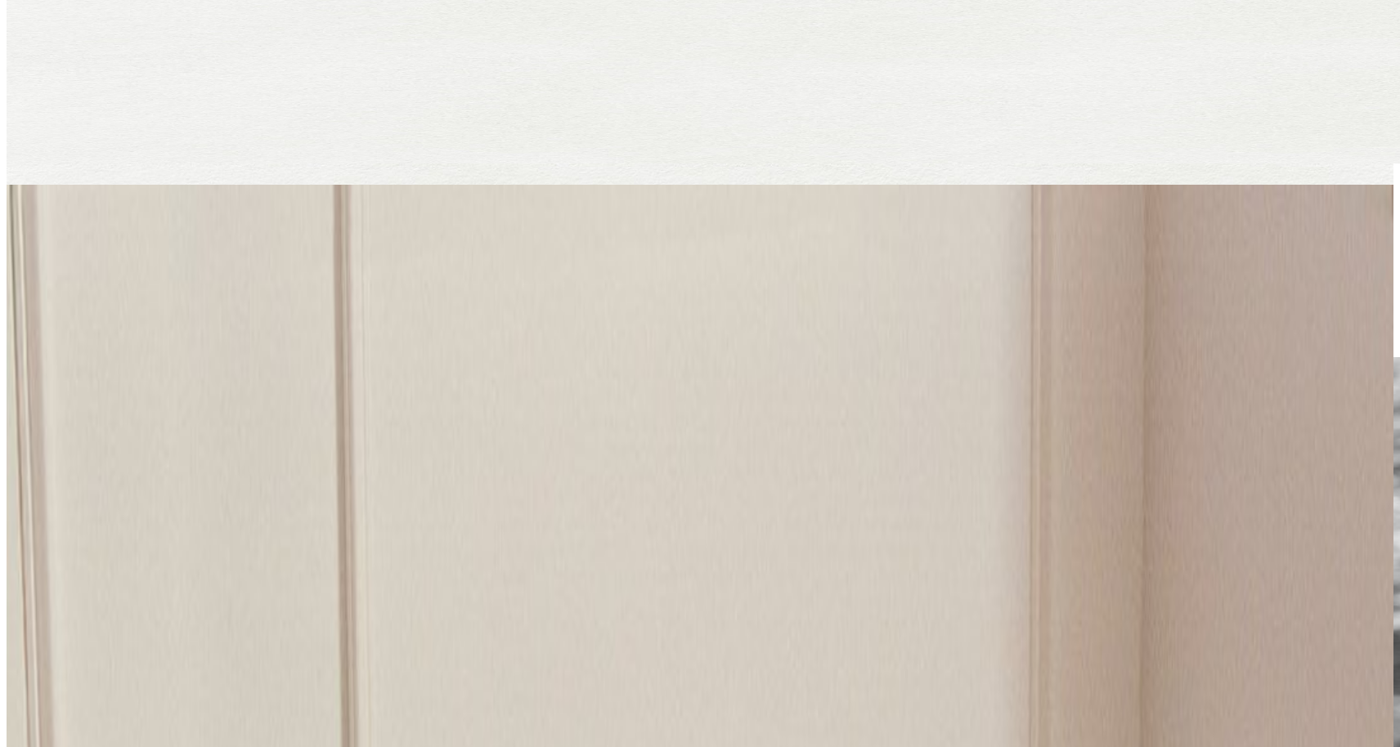
click at [87, 357] on button "Discover Now" at bounding box center [47, 348] width 80 height 17
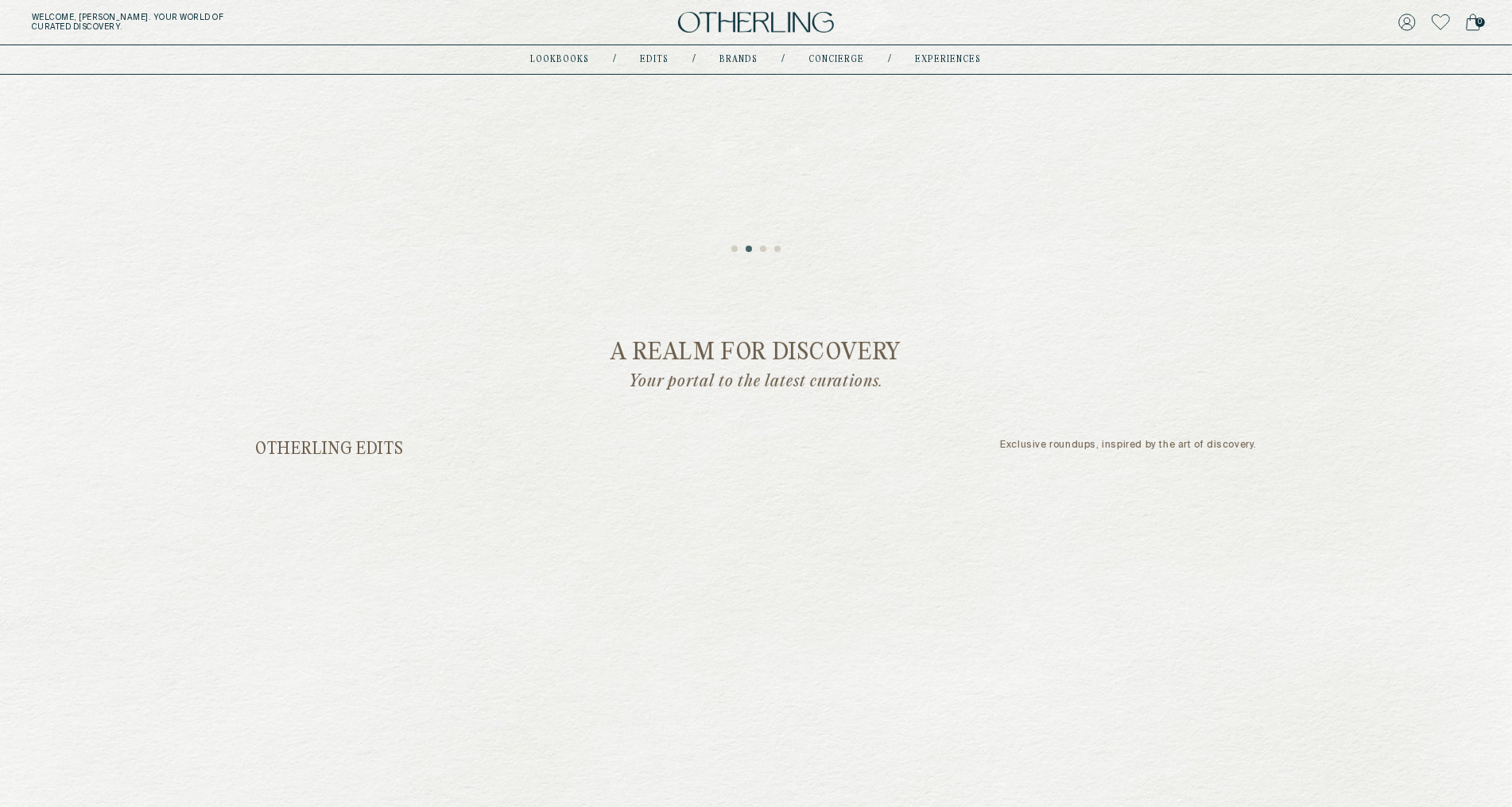
scroll to position [307, 0]
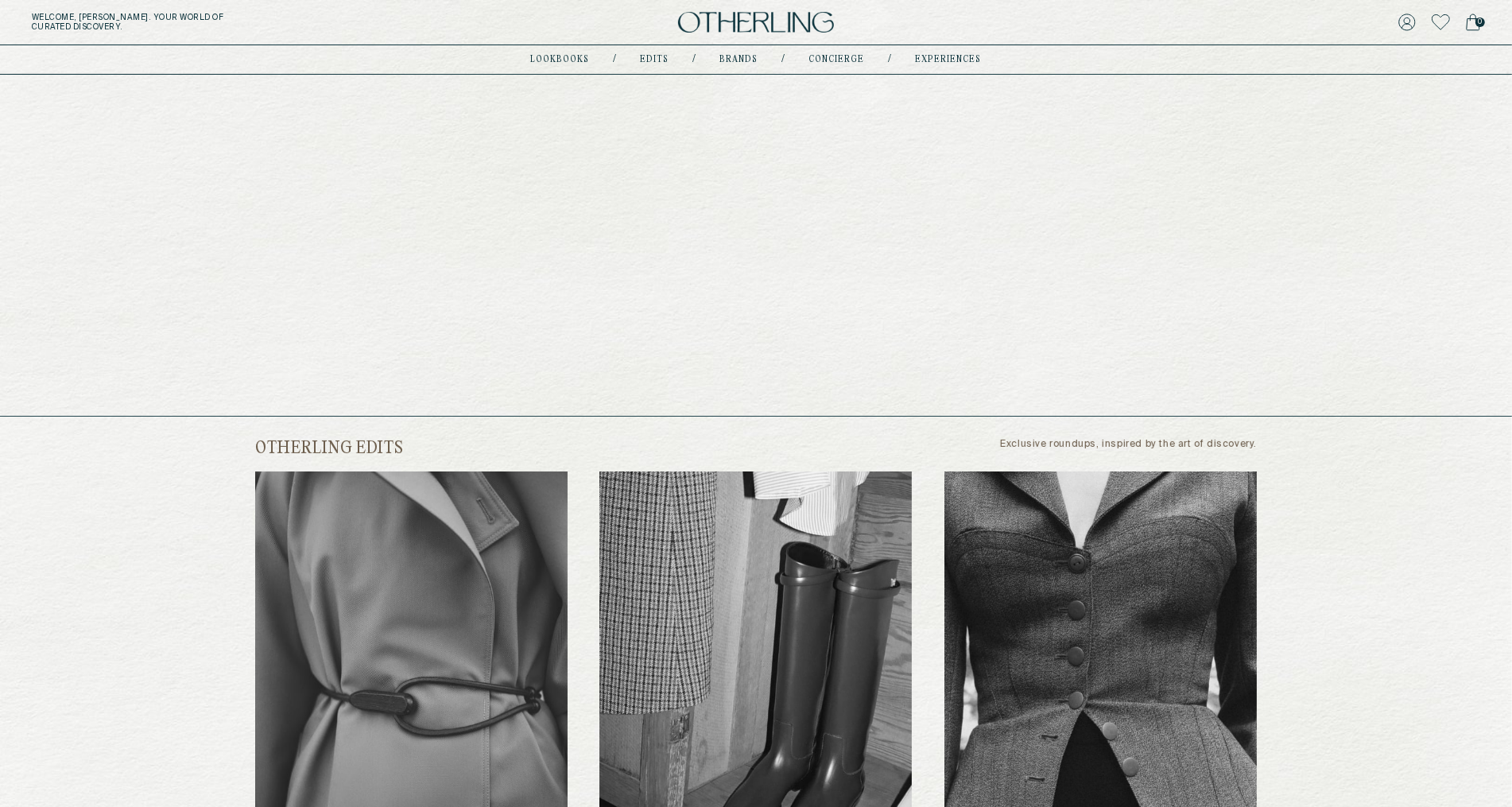
click at [658, 59] on link "Edits" at bounding box center [654, 59] width 28 height 8
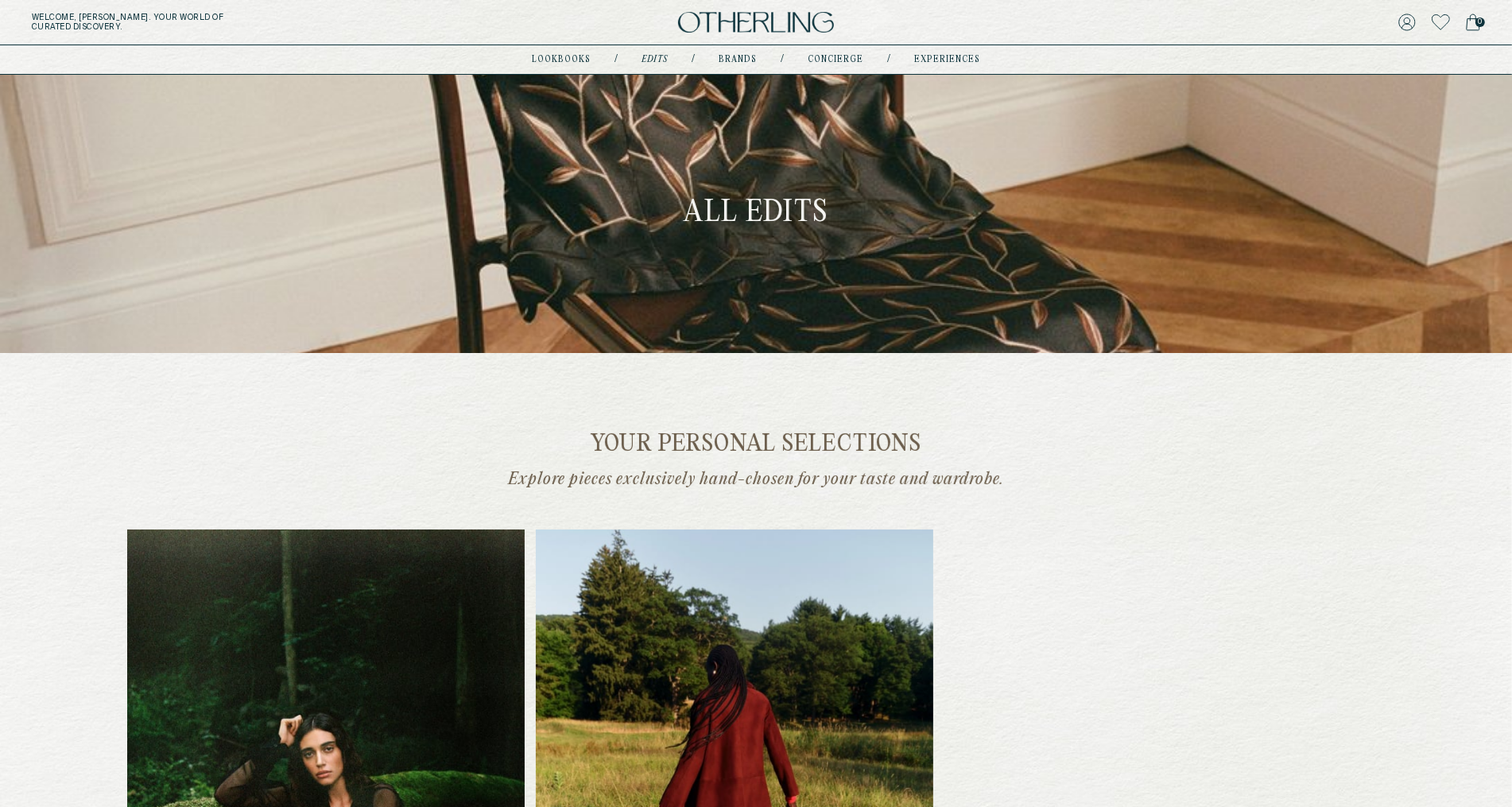
click at [723, 29] on img at bounding box center [756, 22] width 156 height 21
